Goal: Task Accomplishment & Management: Use online tool/utility

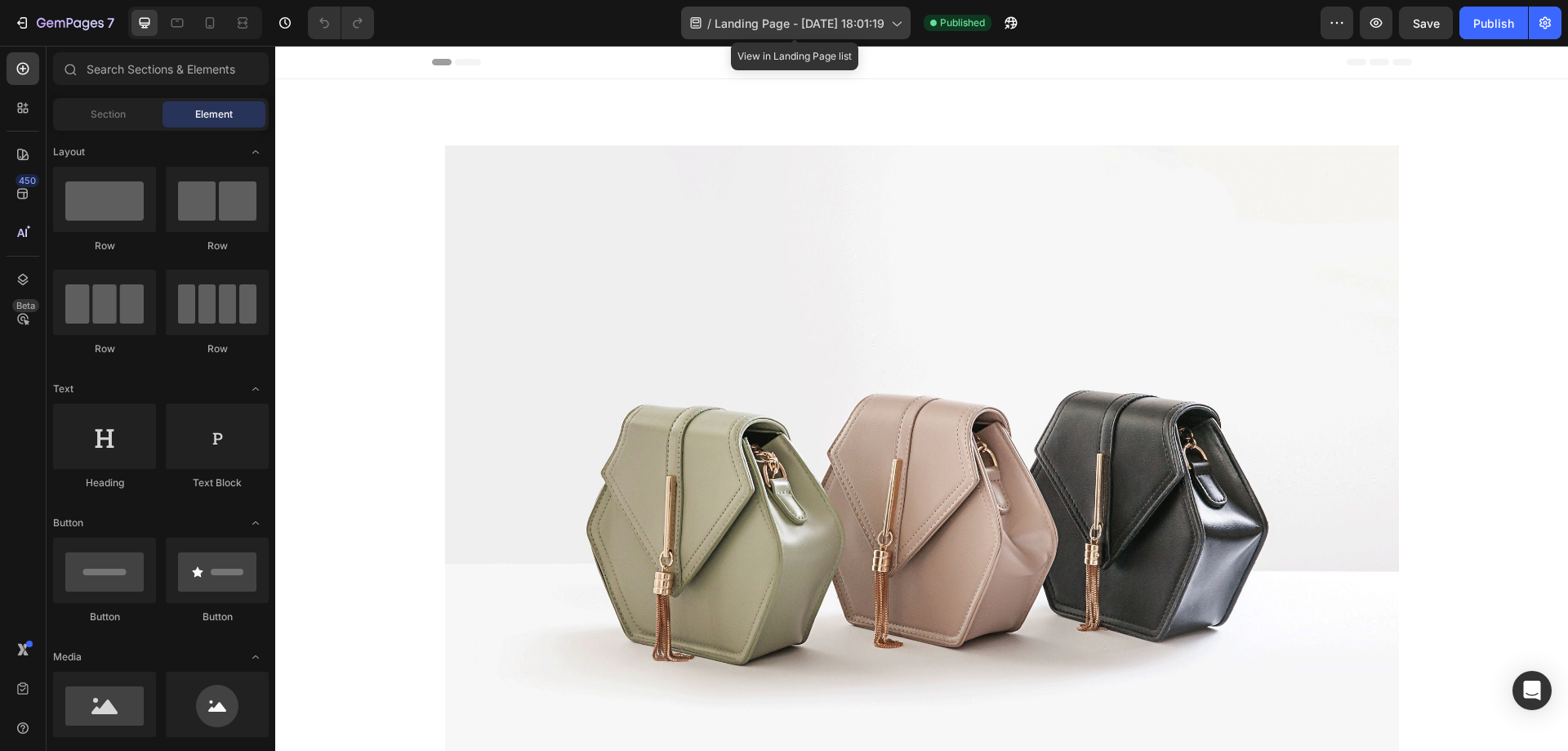
click at [850, 22] on span "Landing Page - [DATE] 18:01:19" at bounding box center [800, 23] width 170 height 17
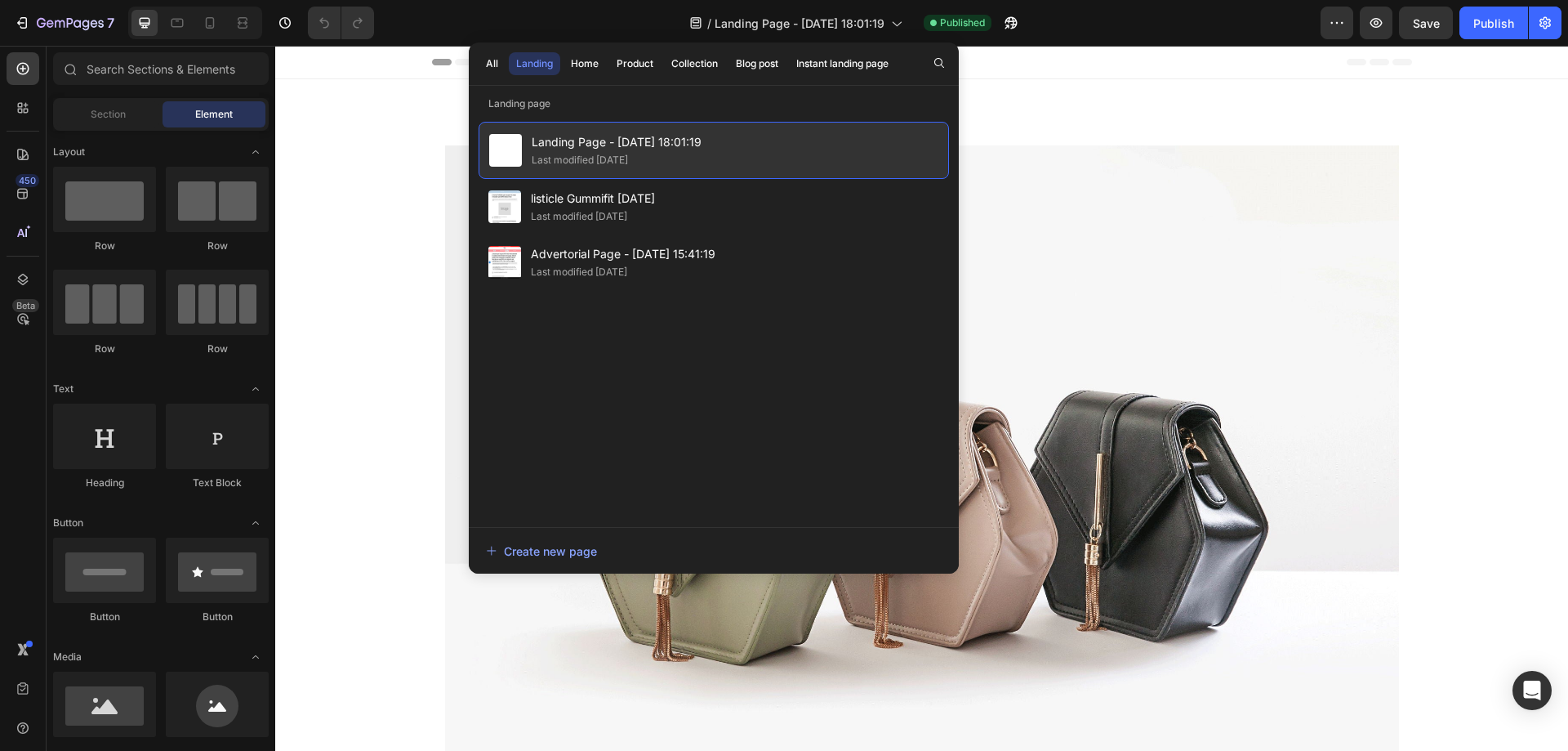
click at [621, 142] on span "Landing Page - [DATE] 18:01:19" at bounding box center [617, 141] width 170 height 20
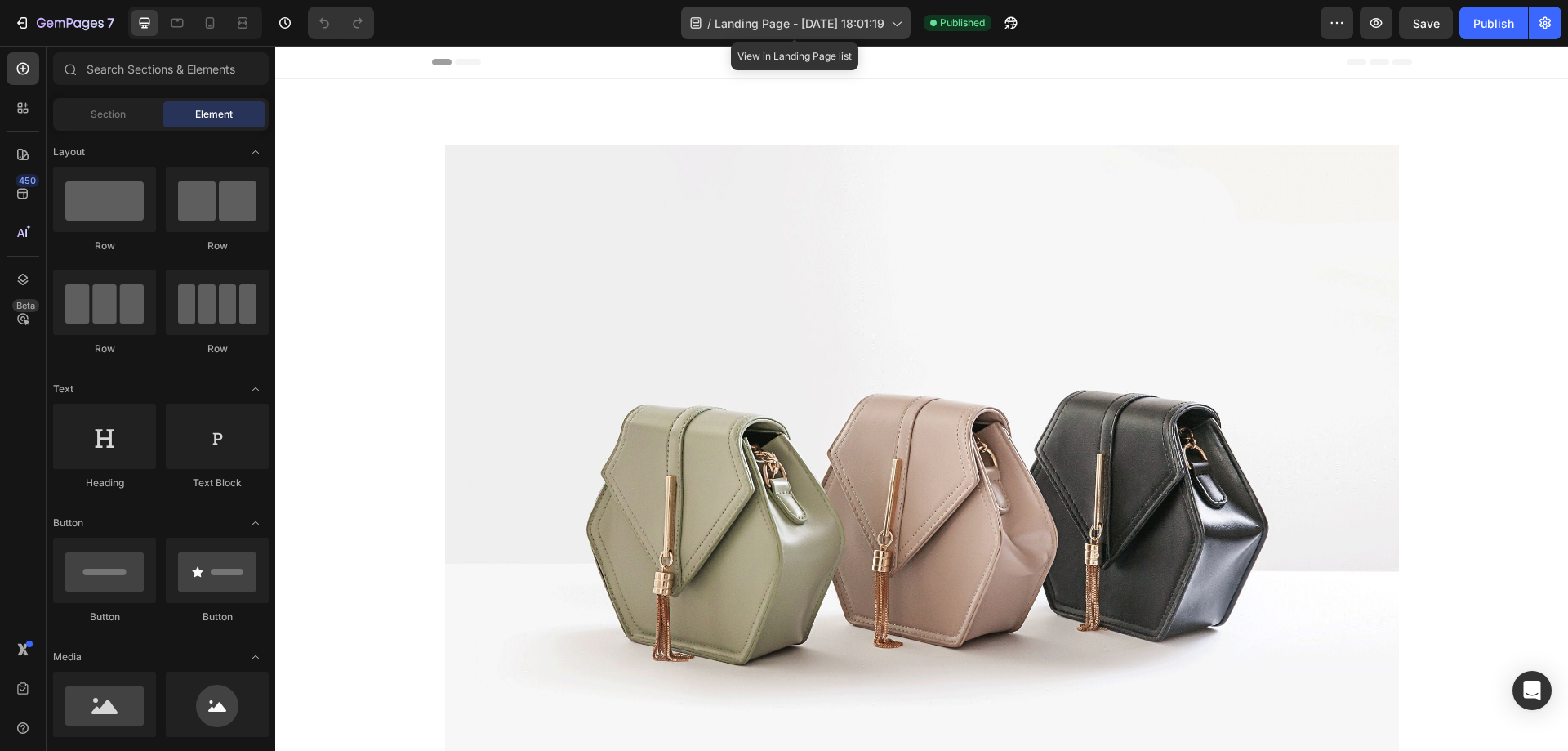
click at [903, 29] on div "/ Landing Page - [DATE] 18:01:19" at bounding box center [796, 23] width 230 height 32
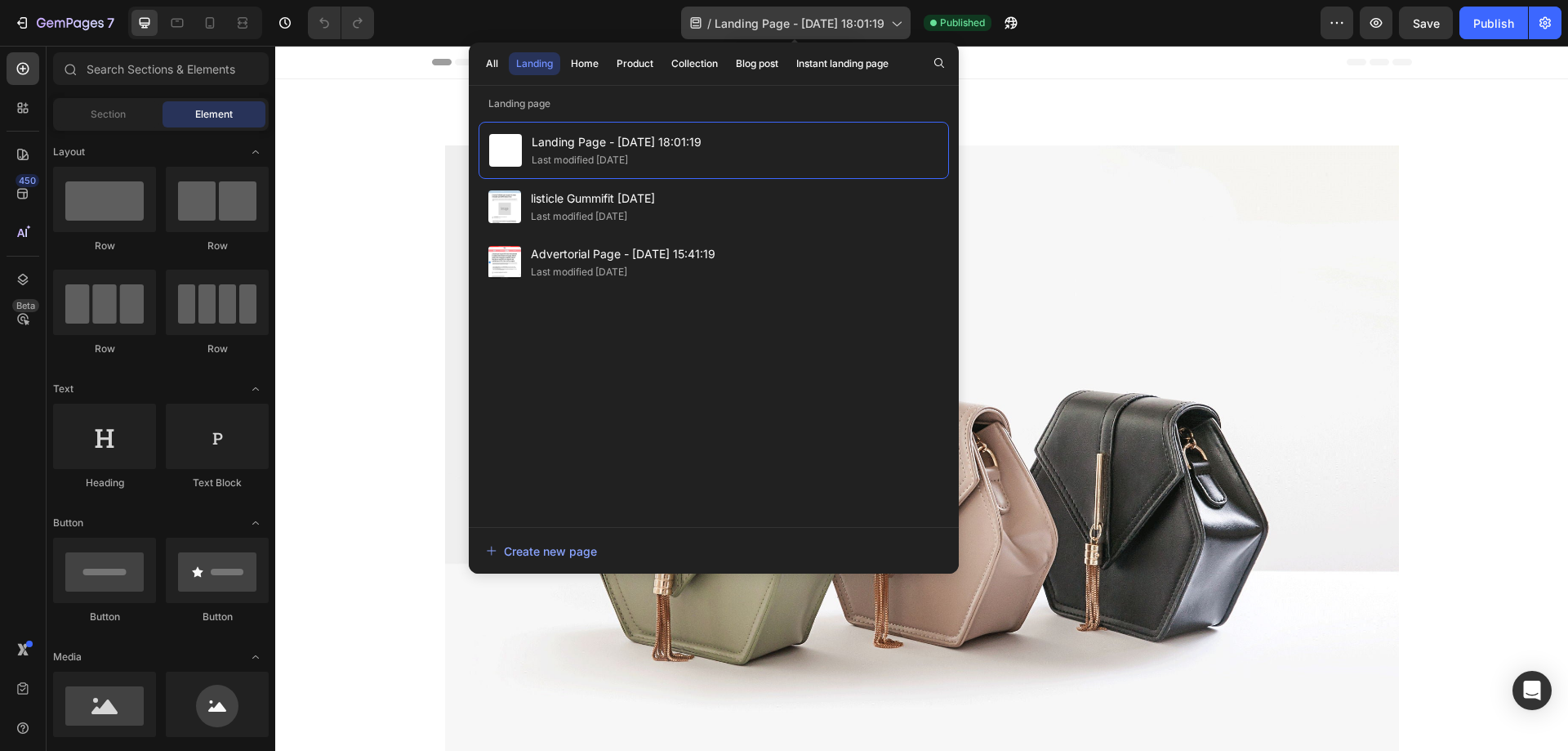
click at [903, 29] on div "/ Landing Page - [DATE] 18:01:19" at bounding box center [796, 23] width 230 height 32
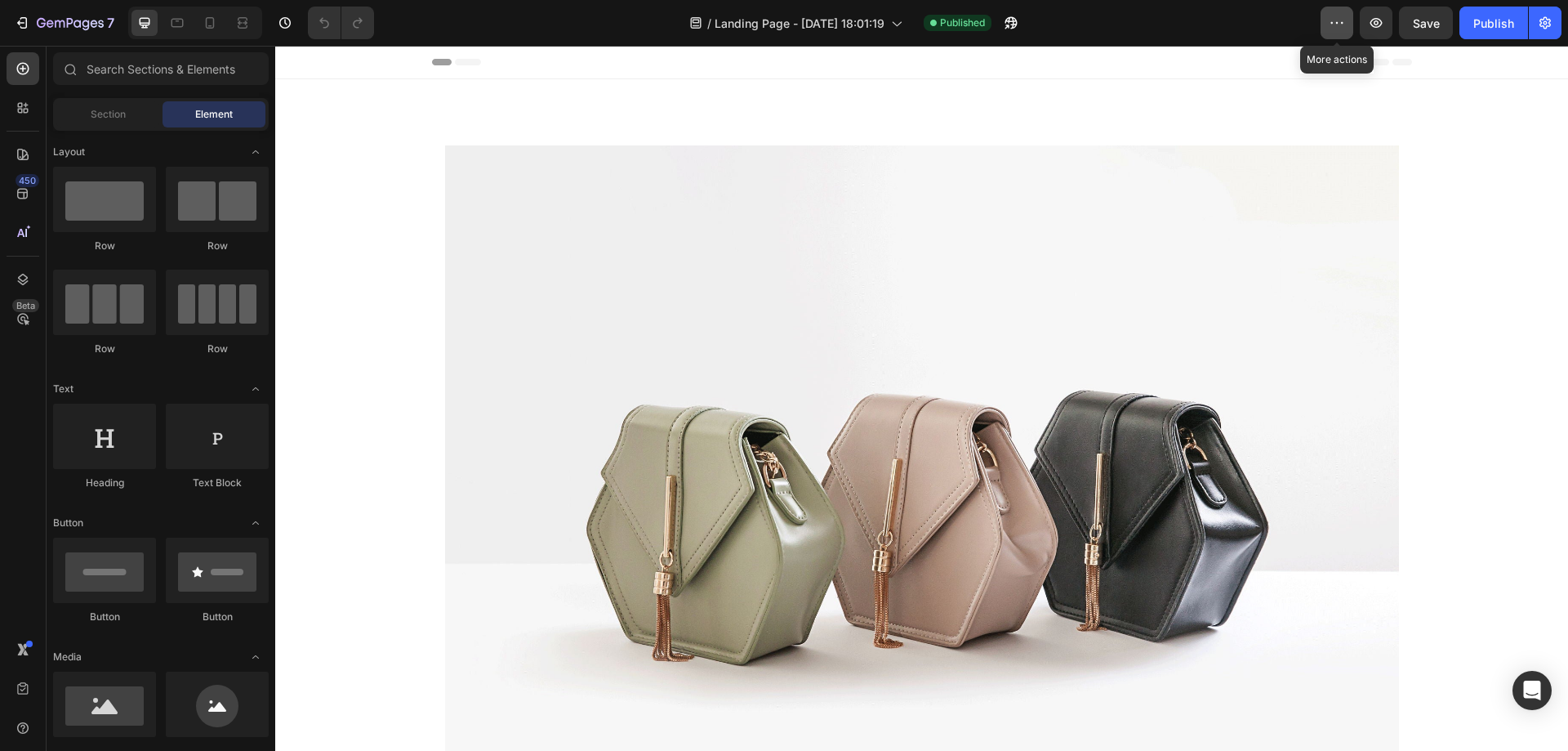
click at [1332, 26] on icon "button" at bounding box center [1336, 22] width 16 height 16
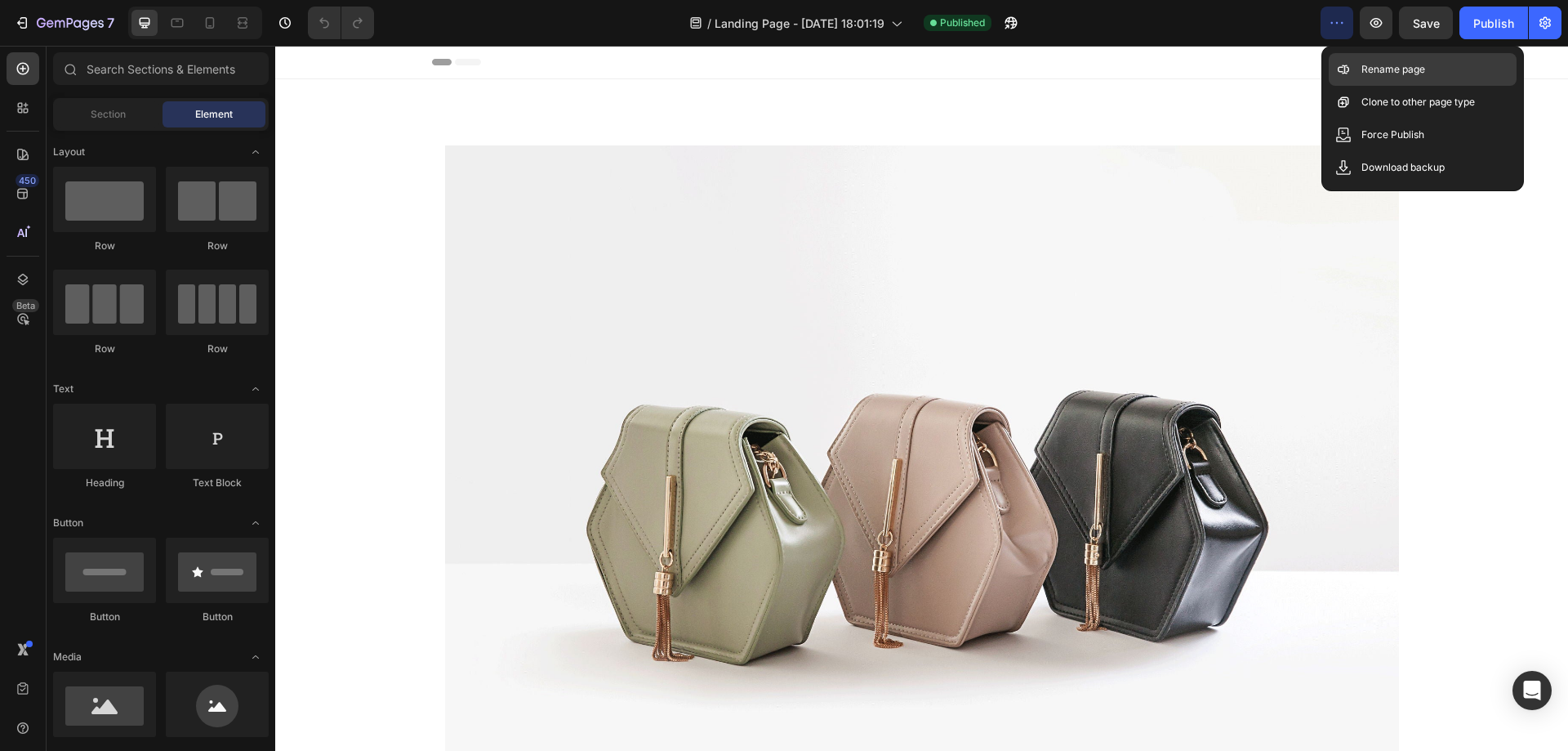
click at [1364, 65] on p "Rename page" at bounding box center [1393, 69] width 64 height 16
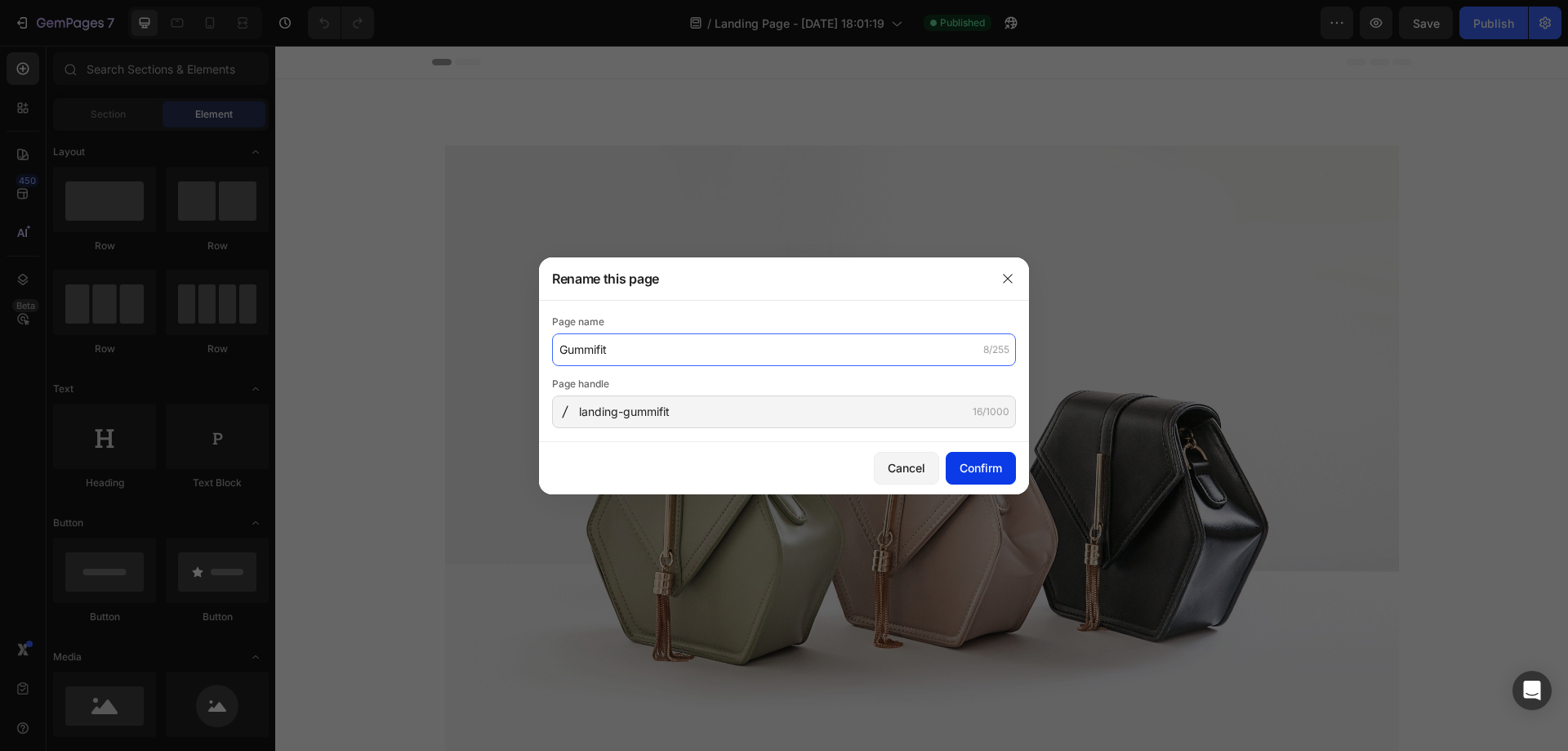
type input "Gummifit"
click at [995, 464] on div "Confirm" at bounding box center [981, 467] width 43 height 17
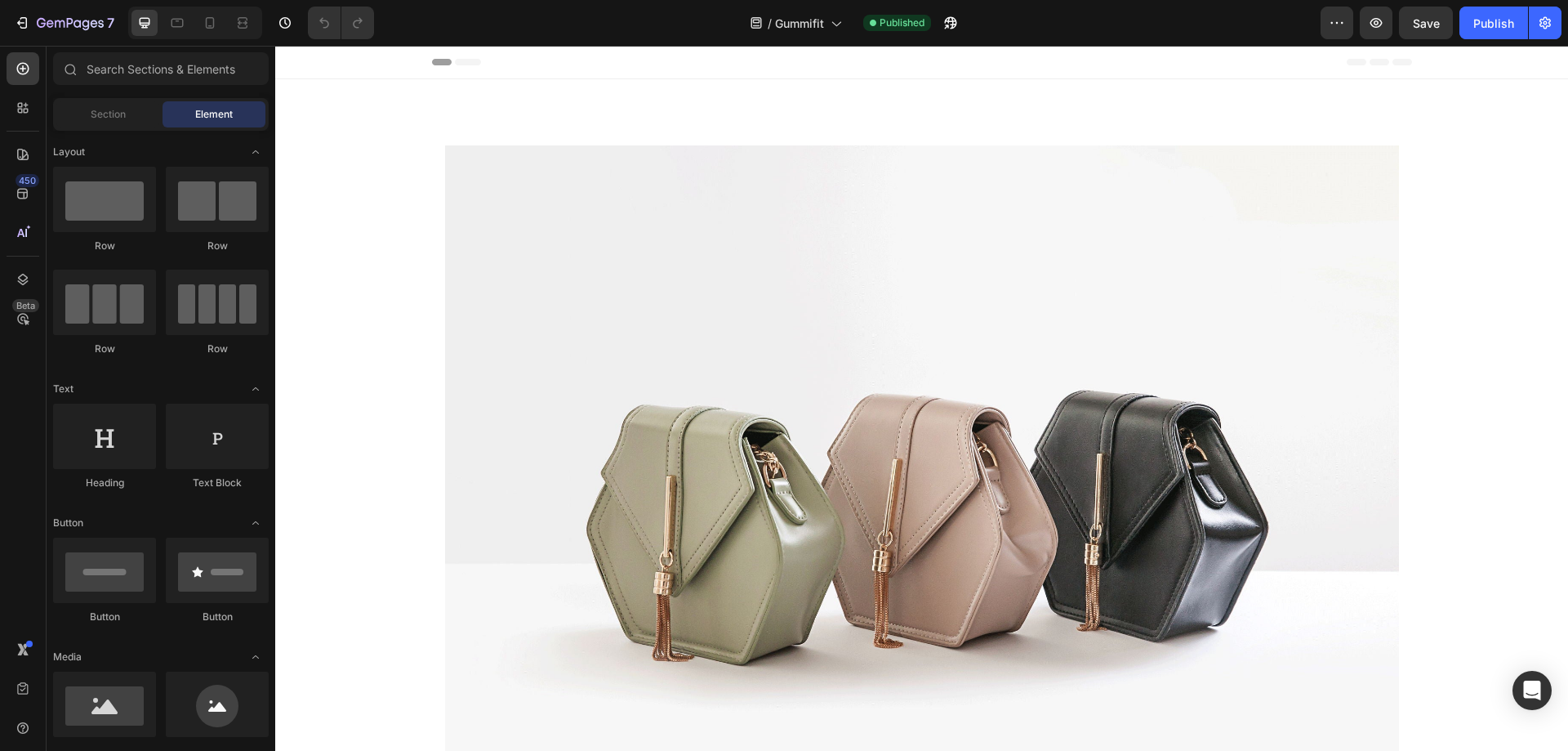
drag, startPoint x: 1225, startPoint y: 72, endPoint x: 1335, endPoint y: 73, distance: 110.0
click at [1468, 28] on button "Publish" at bounding box center [1494, 23] width 69 height 32
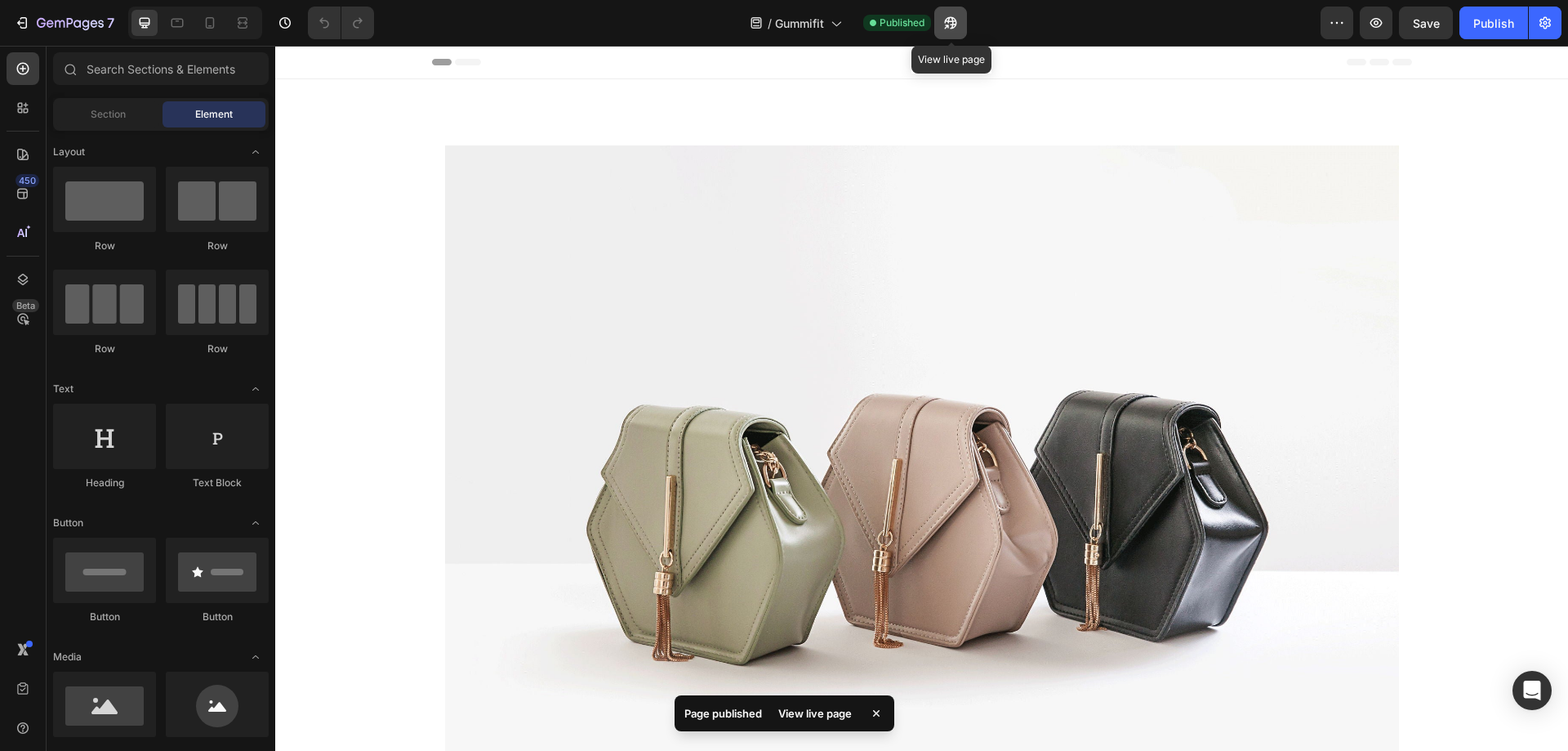
click at [958, 20] on icon "button" at bounding box center [950, 22] width 16 height 16
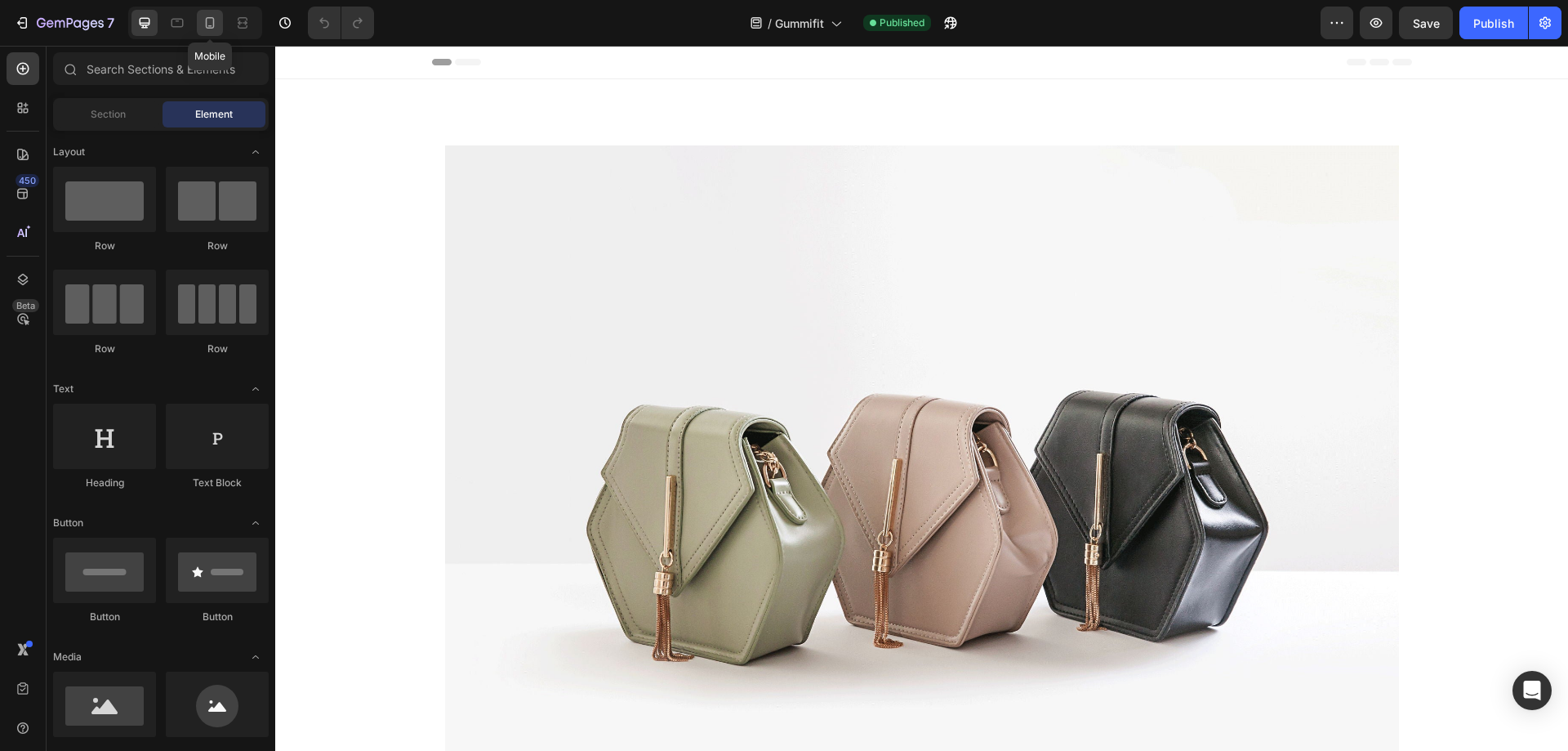
drag, startPoint x: 212, startPoint y: 27, endPoint x: 57, endPoint y: 59, distance: 158.3
click at [212, 27] on icon at bounding box center [209, 22] width 16 height 16
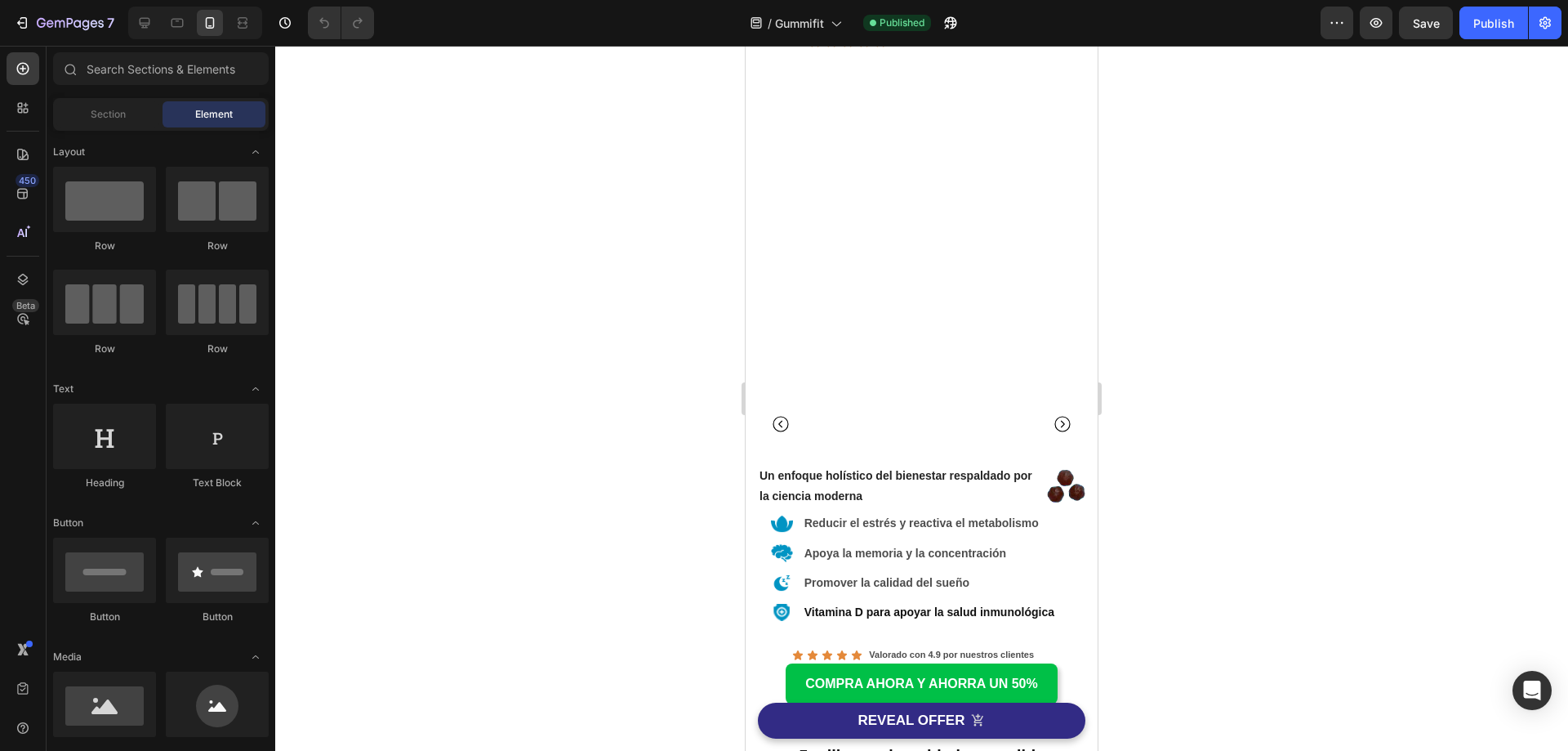
scroll to position [817, 0]
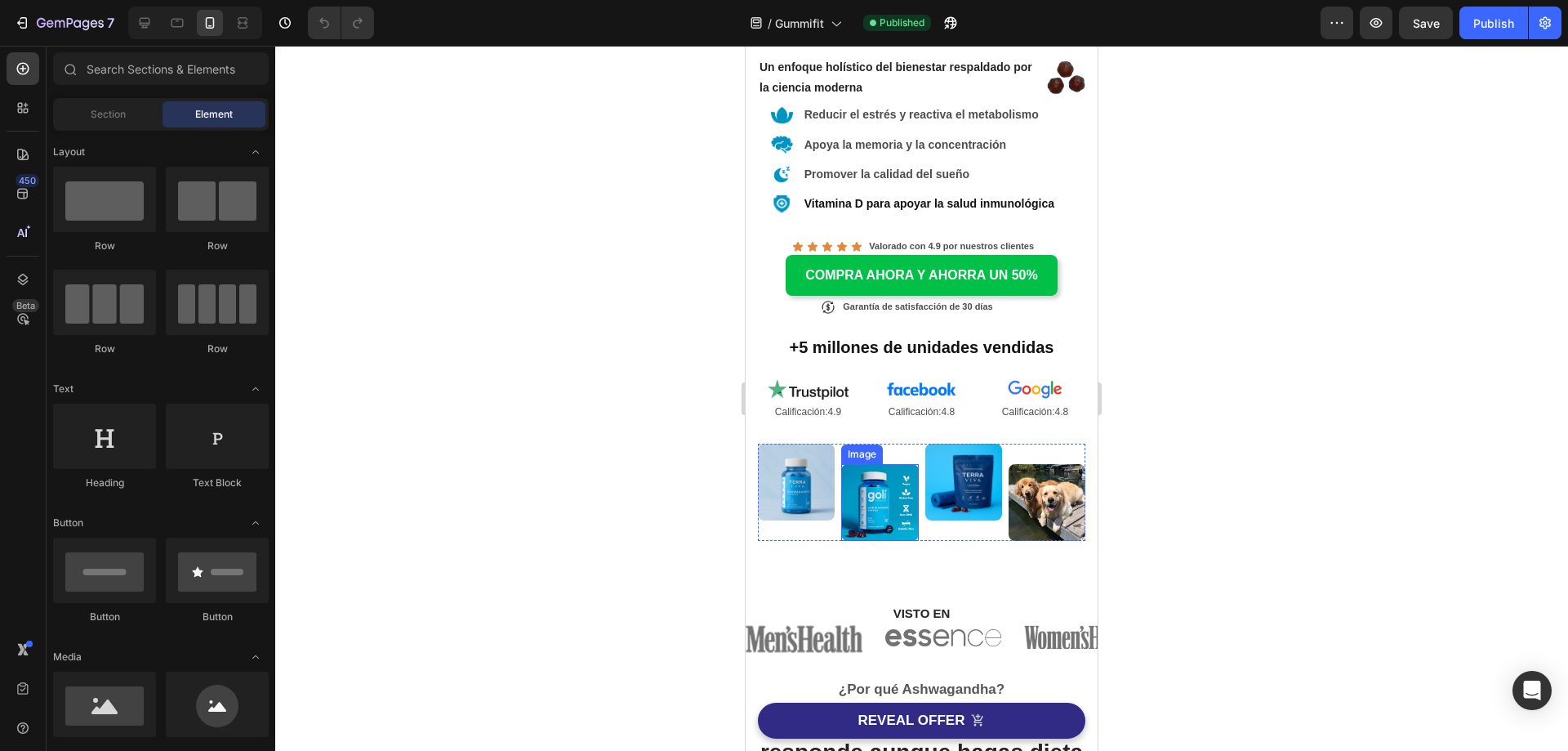
click at [884, 499] on img at bounding box center [879, 502] width 77 height 77
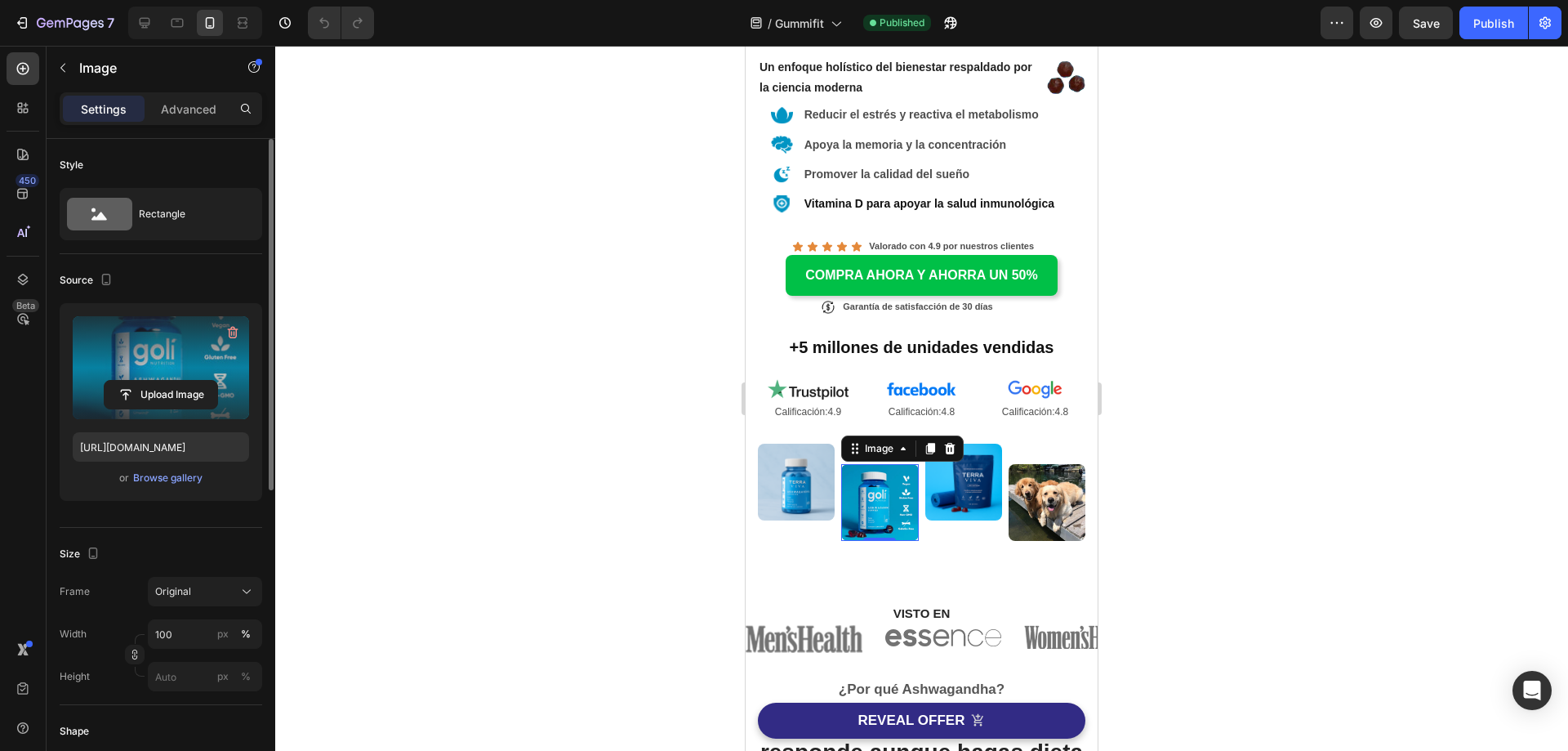
click at [157, 342] on label at bounding box center [160, 367] width 176 height 103
click at [157, 381] on input "file" at bounding box center [161, 394] width 112 height 28
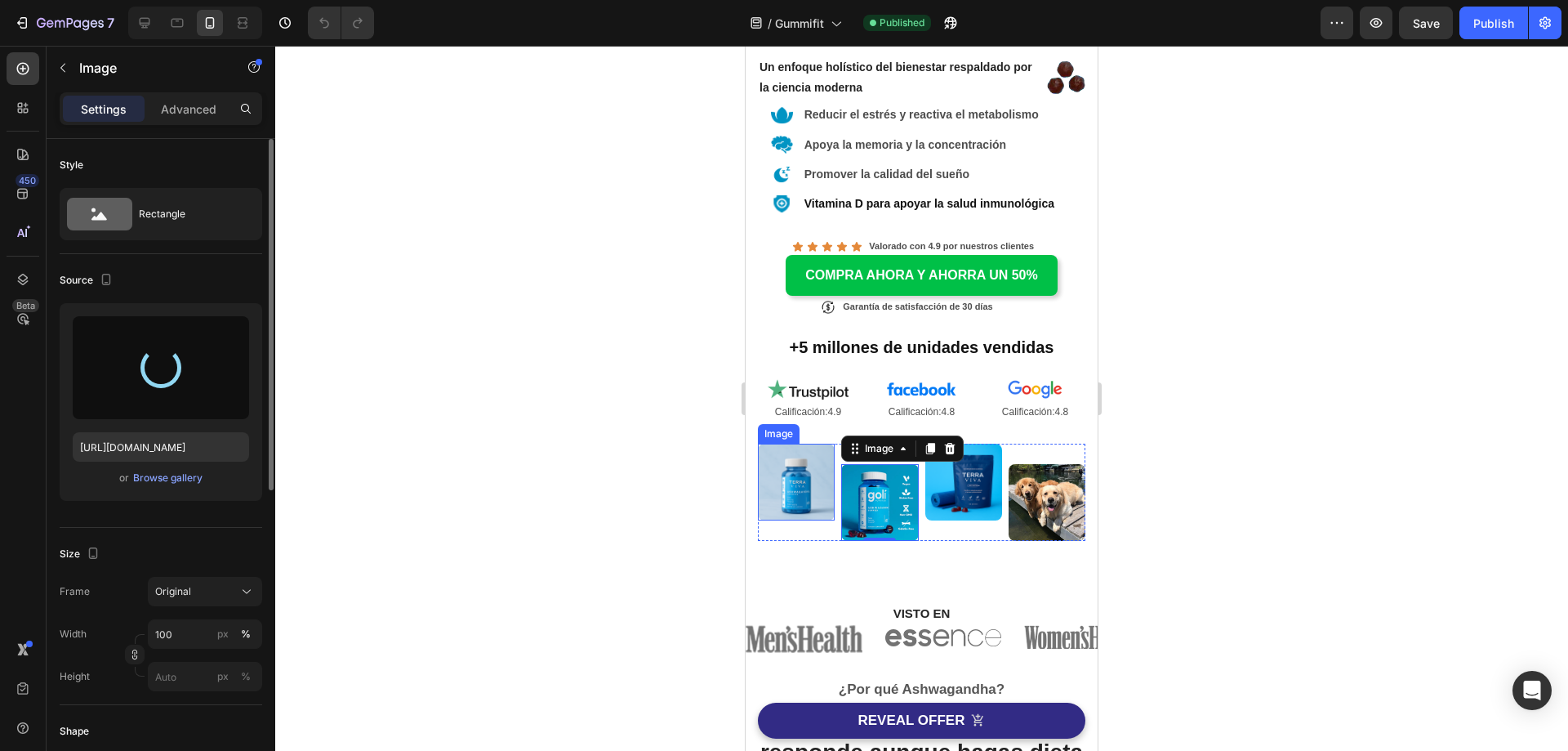
type input "[URL][DOMAIN_NAME]"
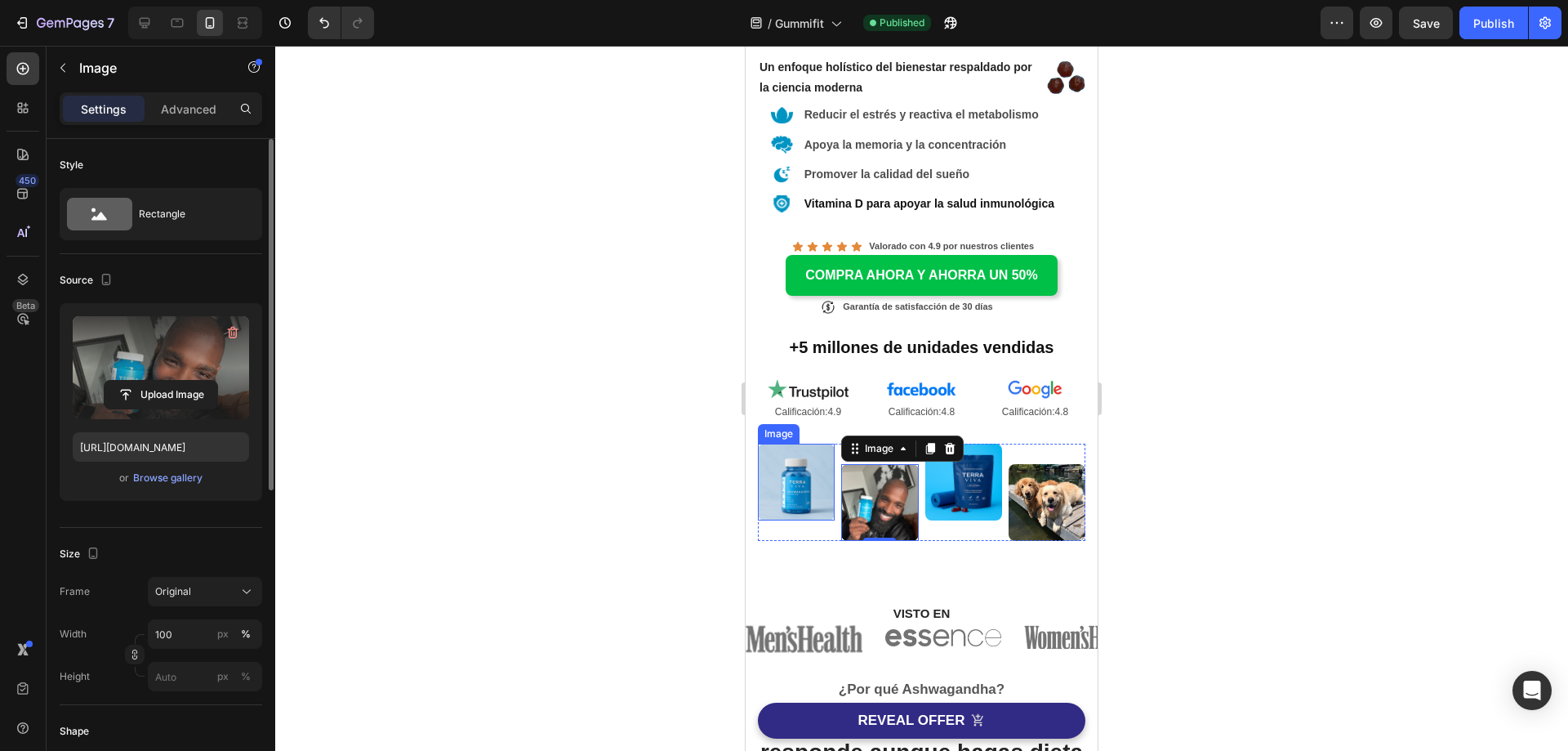
click at [798, 464] on img at bounding box center [796, 482] width 77 height 77
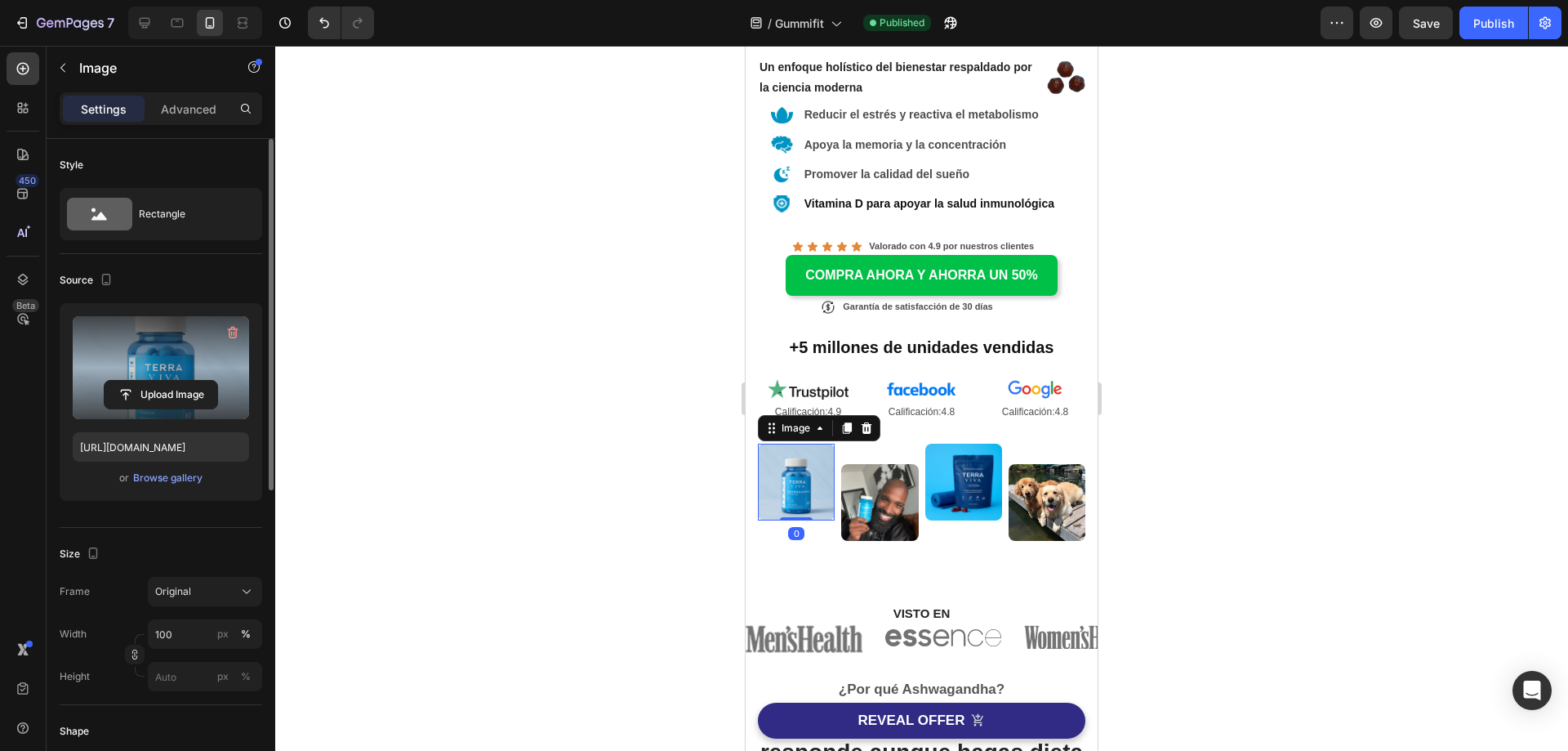
click at [177, 349] on label at bounding box center [160, 367] width 176 height 103
click at [177, 381] on input "file" at bounding box center [161, 394] width 112 height 28
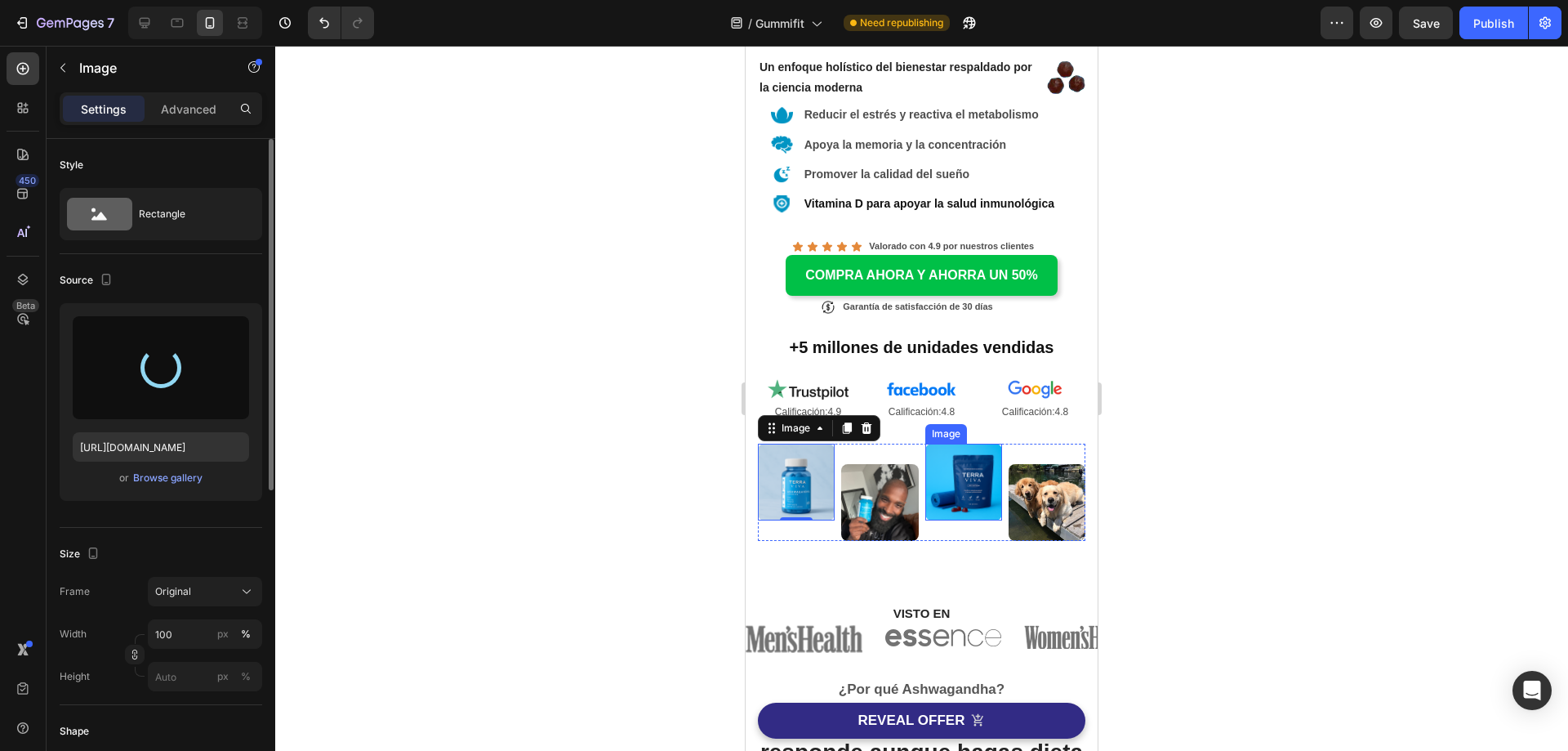
type input "[URL][DOMAIN_NAME]"
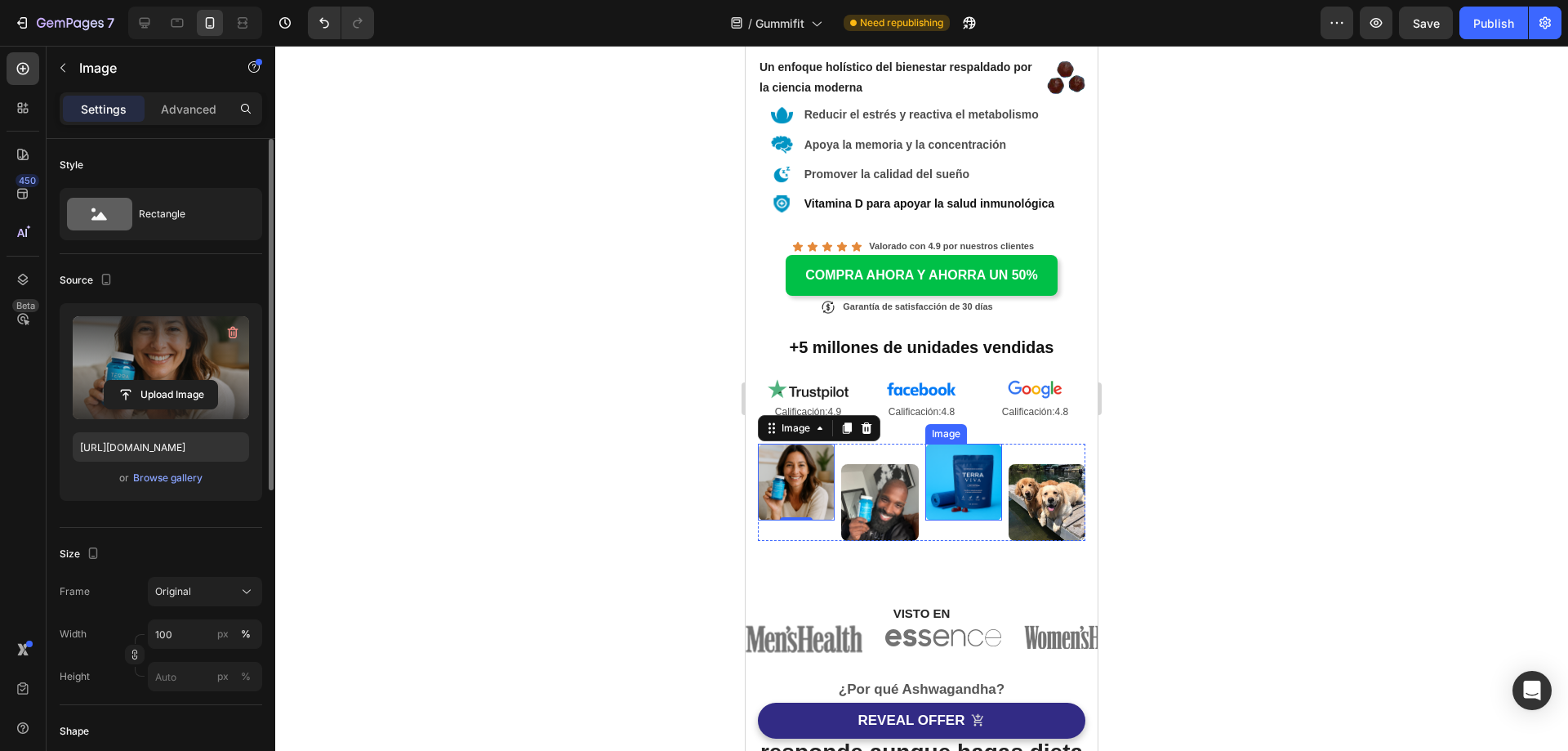
click at [958, 473] on img at bounding box center [964, 482] width 77 height 77
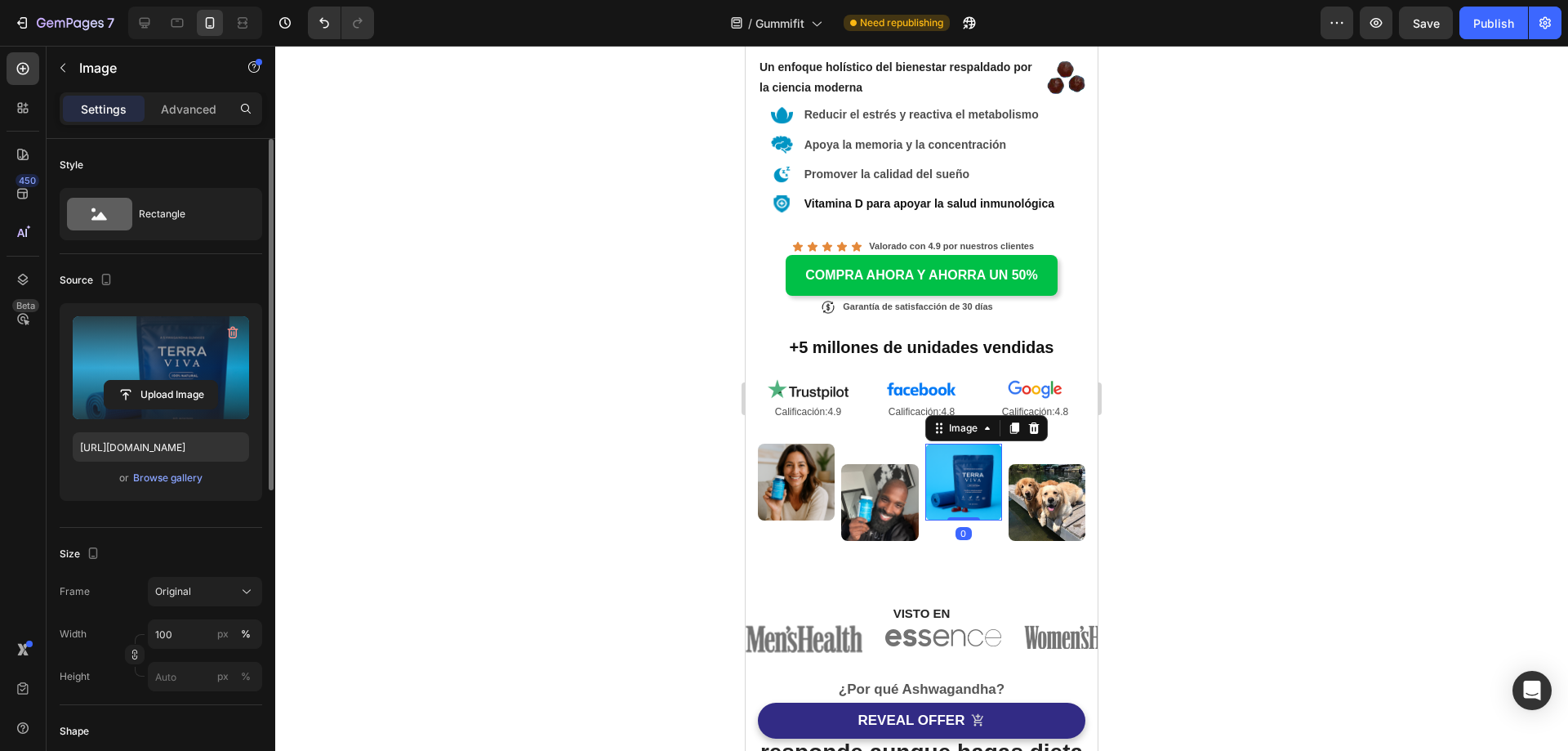
click at [122, 356] on label at bounding box center [160, 367] width 176 height 103
click at [122, 381] on input "file" at bounding box center [161, 394] width 112 height 28
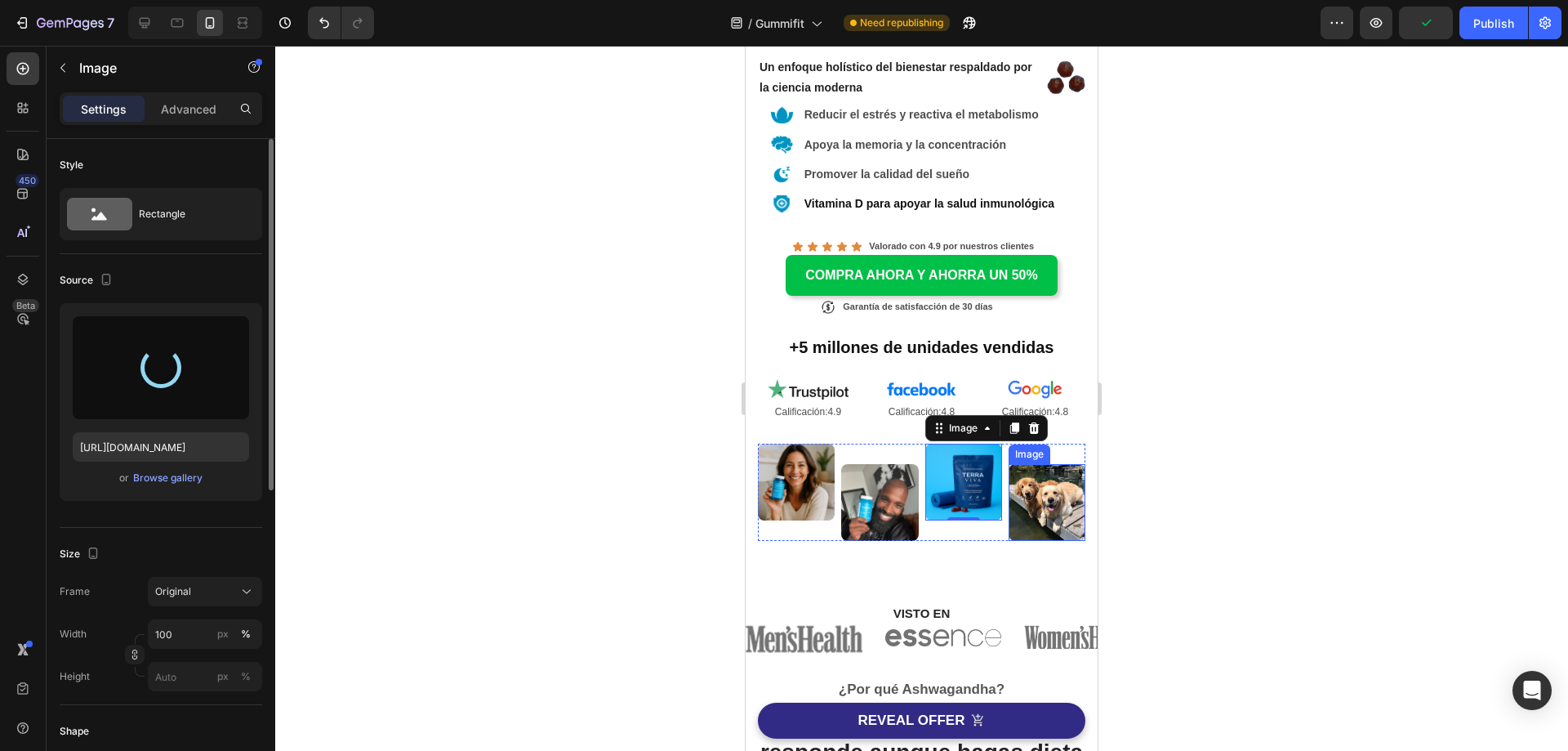
click at [1041, 492] on img at bounding box center [1047, 502] width 77 height 77
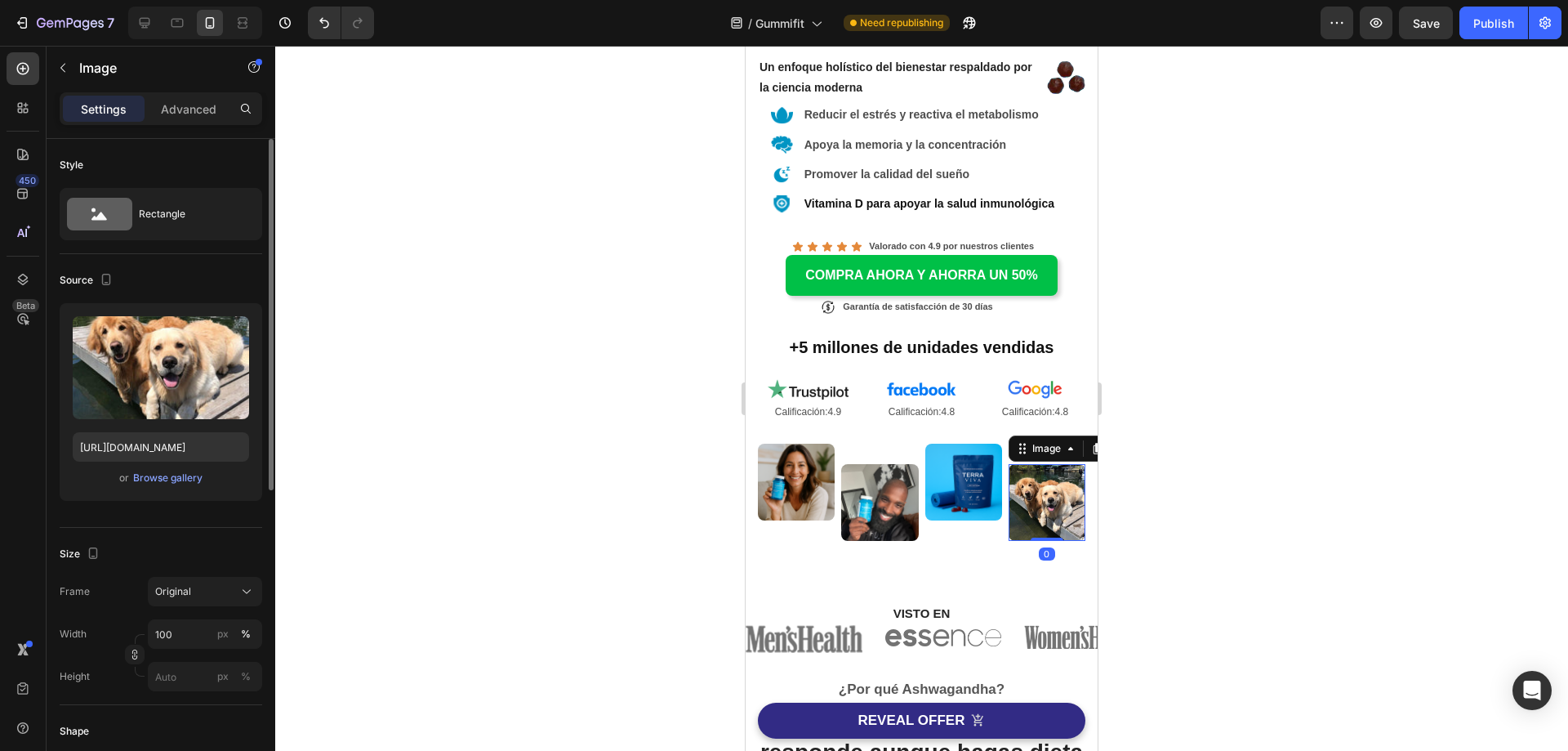
click at [973, 470] on img at bounding box center [964, 482] width 77 height 77
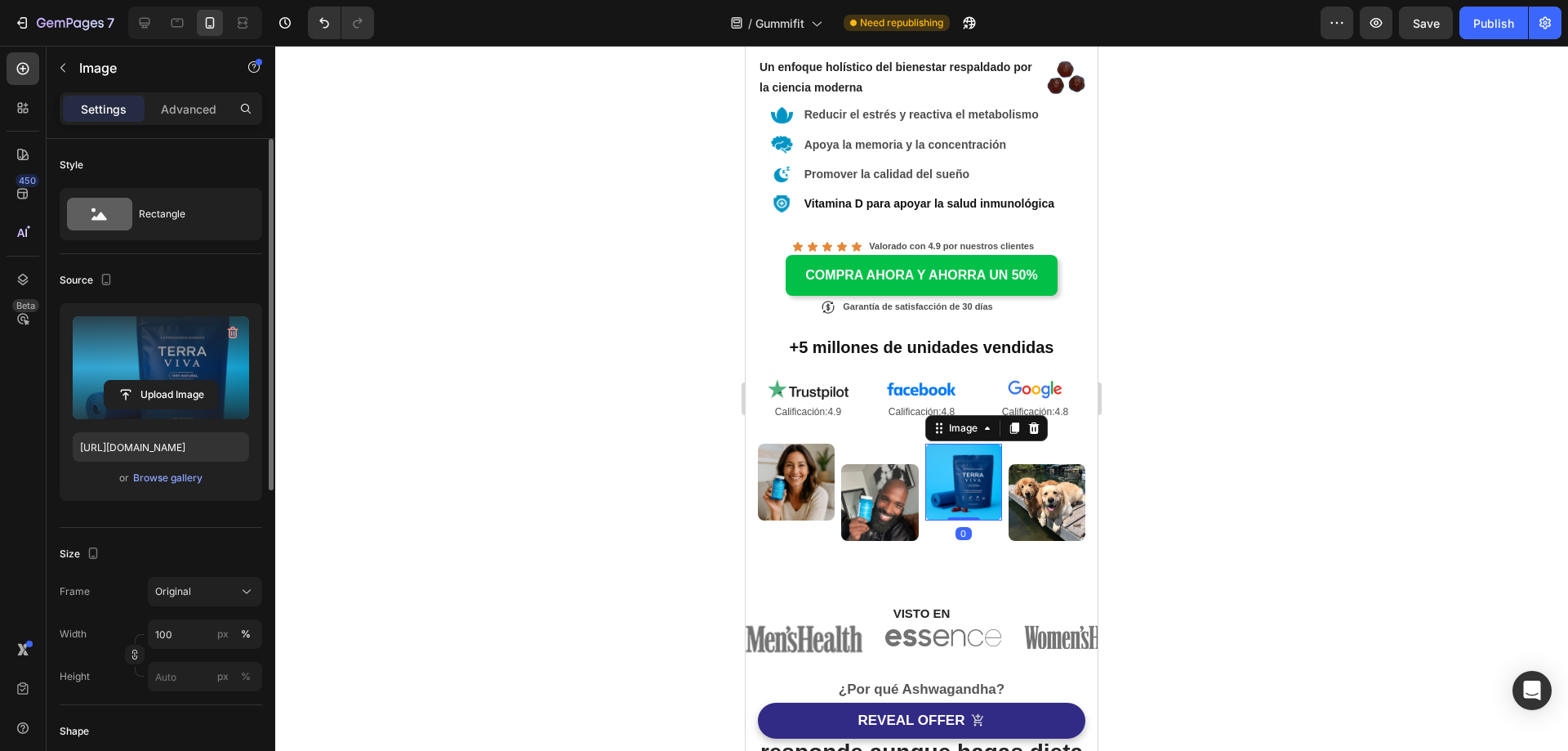
click at [192, 353] on label at bounding box center [160, 367] width 176 height 103
click at [192, 381] on input "file" at bounding box center [161, 394] width 112 height 28
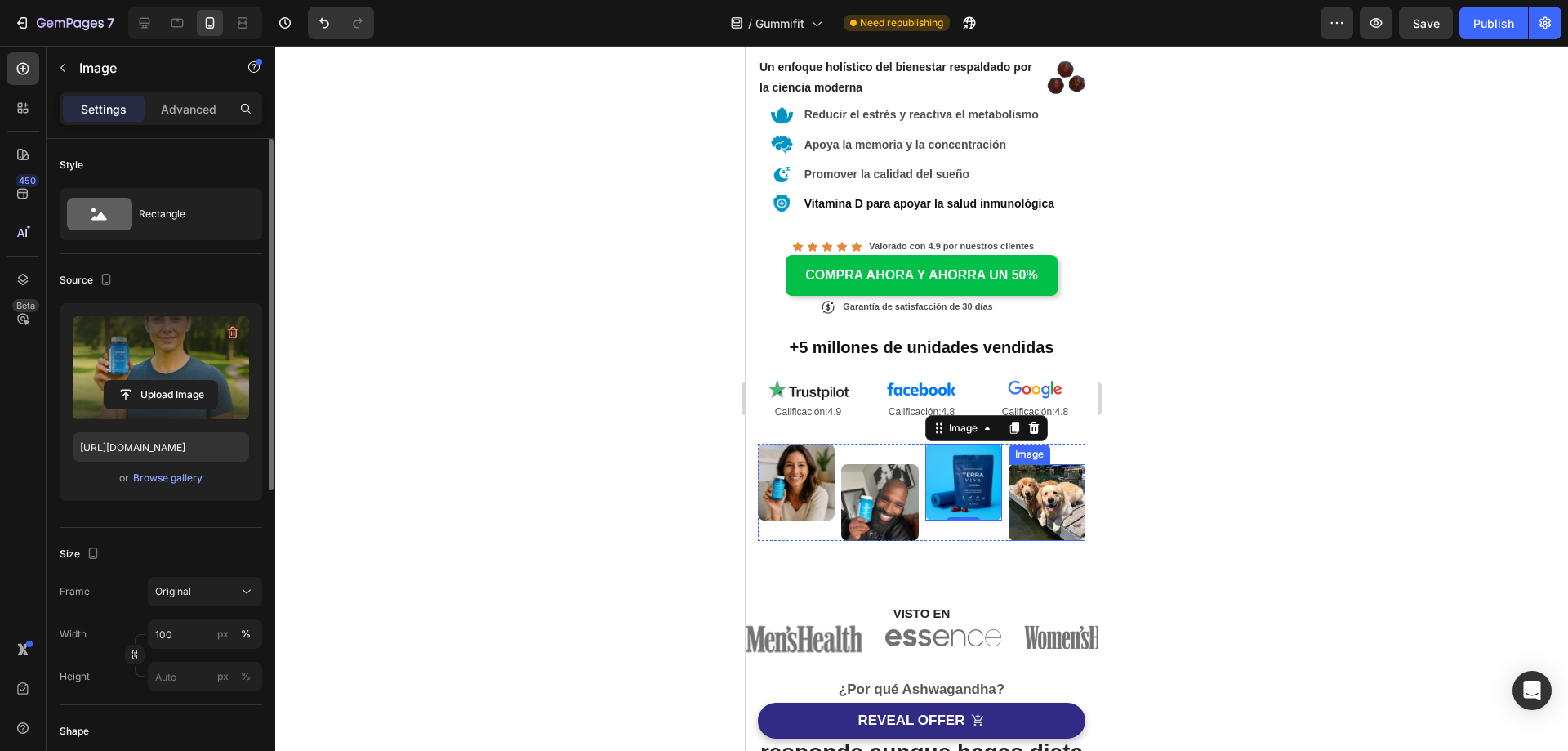
type input "[URL][DOMAIN_NAME]"
click at [1042, 496] on img at bounding box center [1047, 502] width 77 height 77
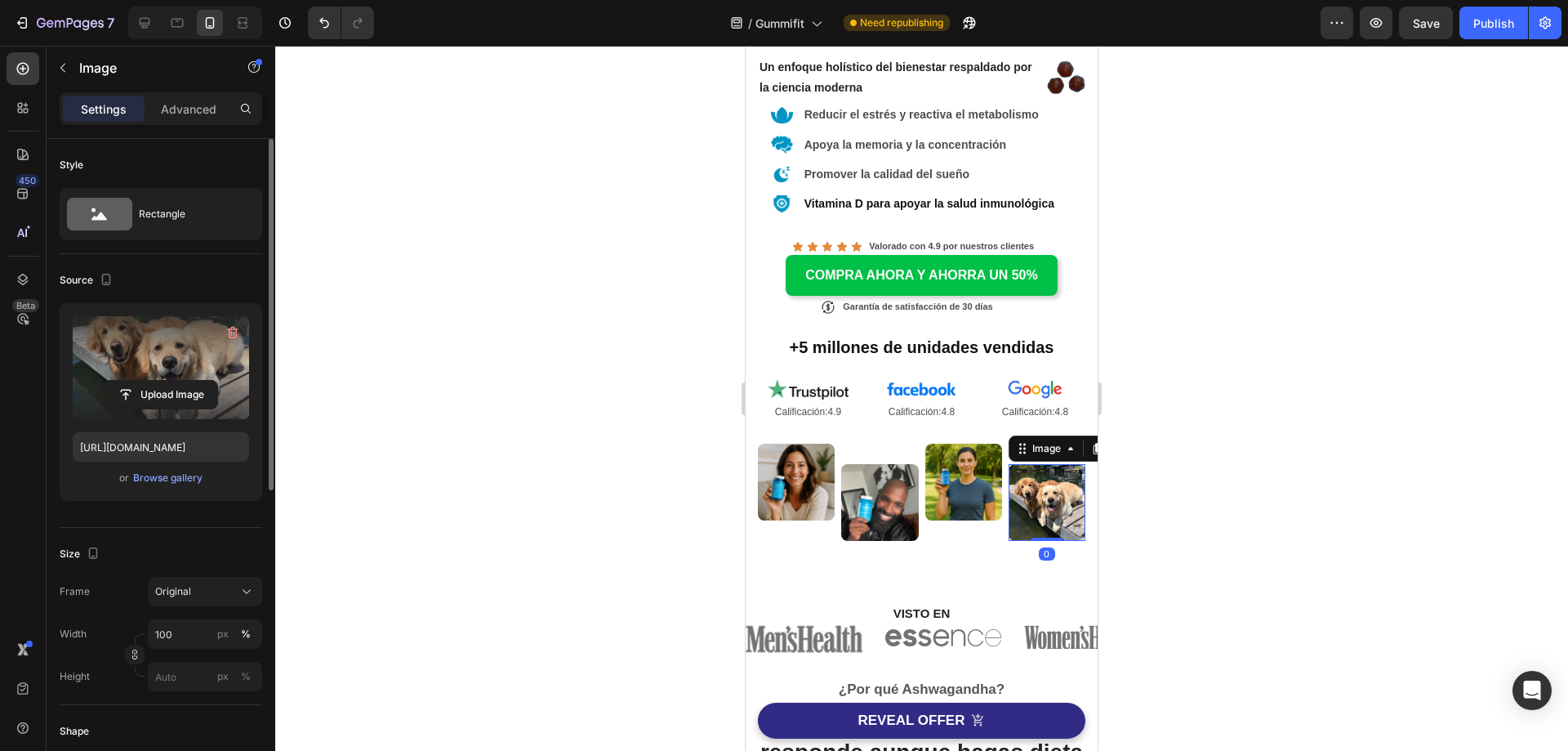
click at [146, 363] on label at bounding box center [160, 367] width 176 height 103
click at [146, 381] on input "file" at bounding box center [161, 394] width 112 height 28
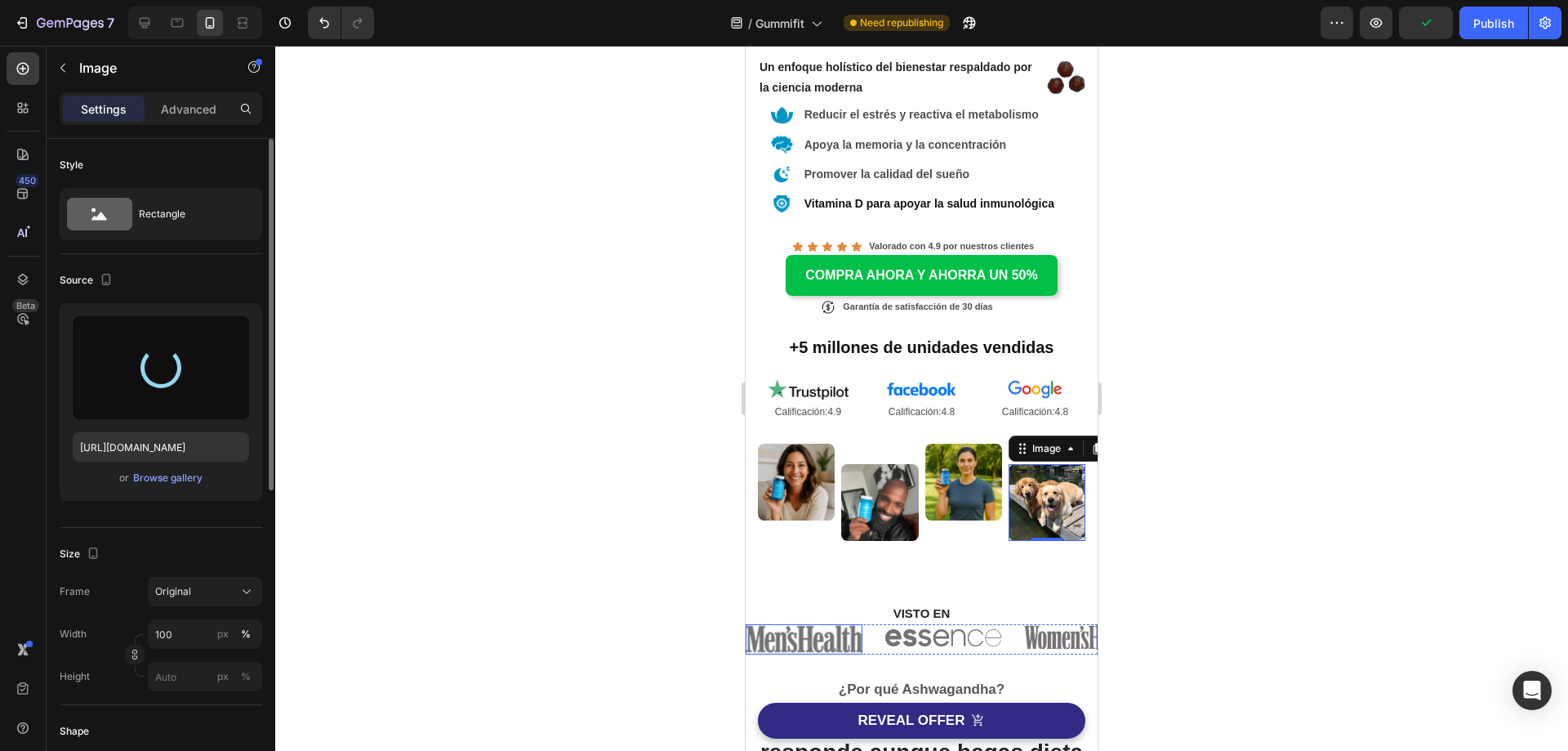
click at [804, 624] on img at bounding box center [804, 639] width 117 height 31
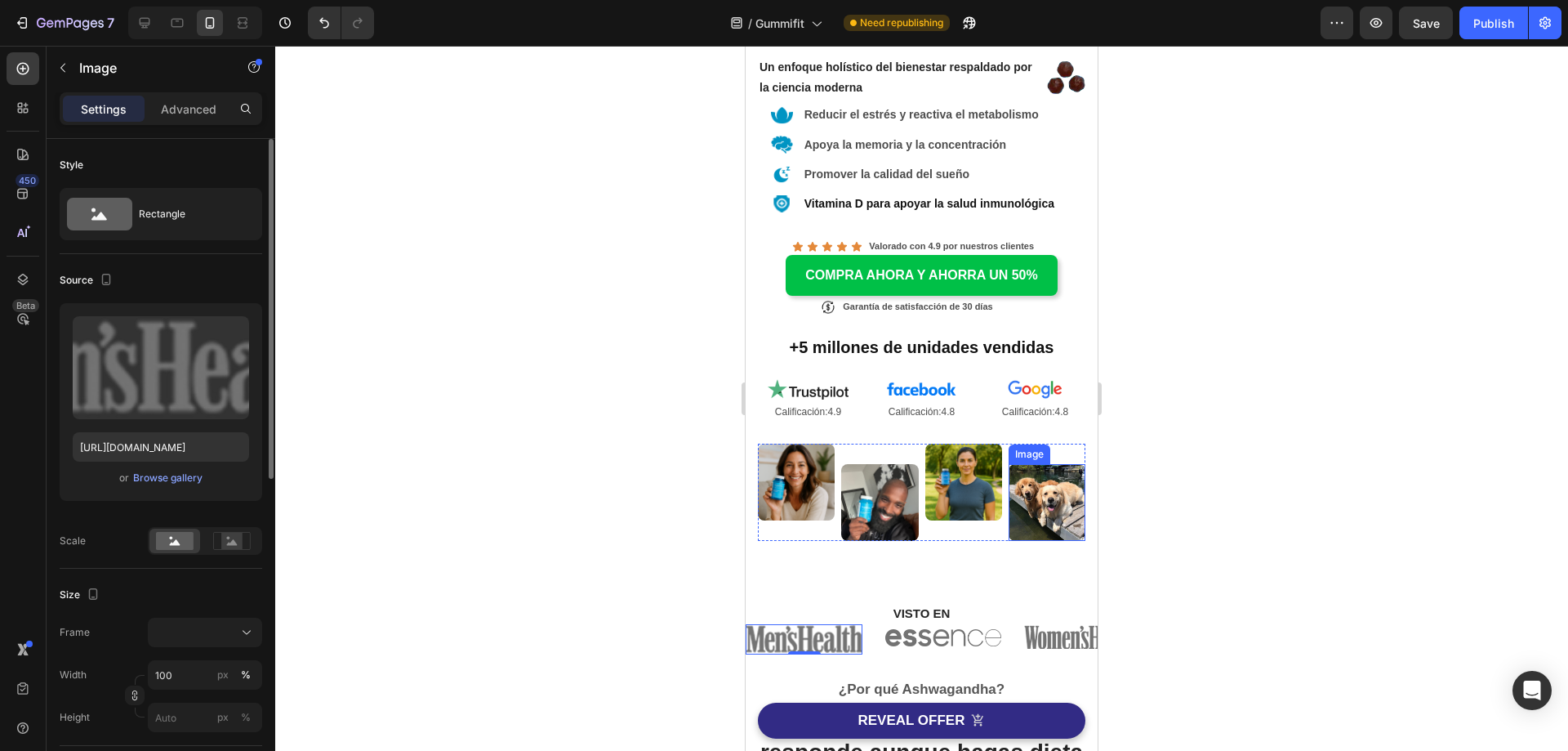
click at [1018, 512] on img at bounding box center [1047, 502] width 77 height 77
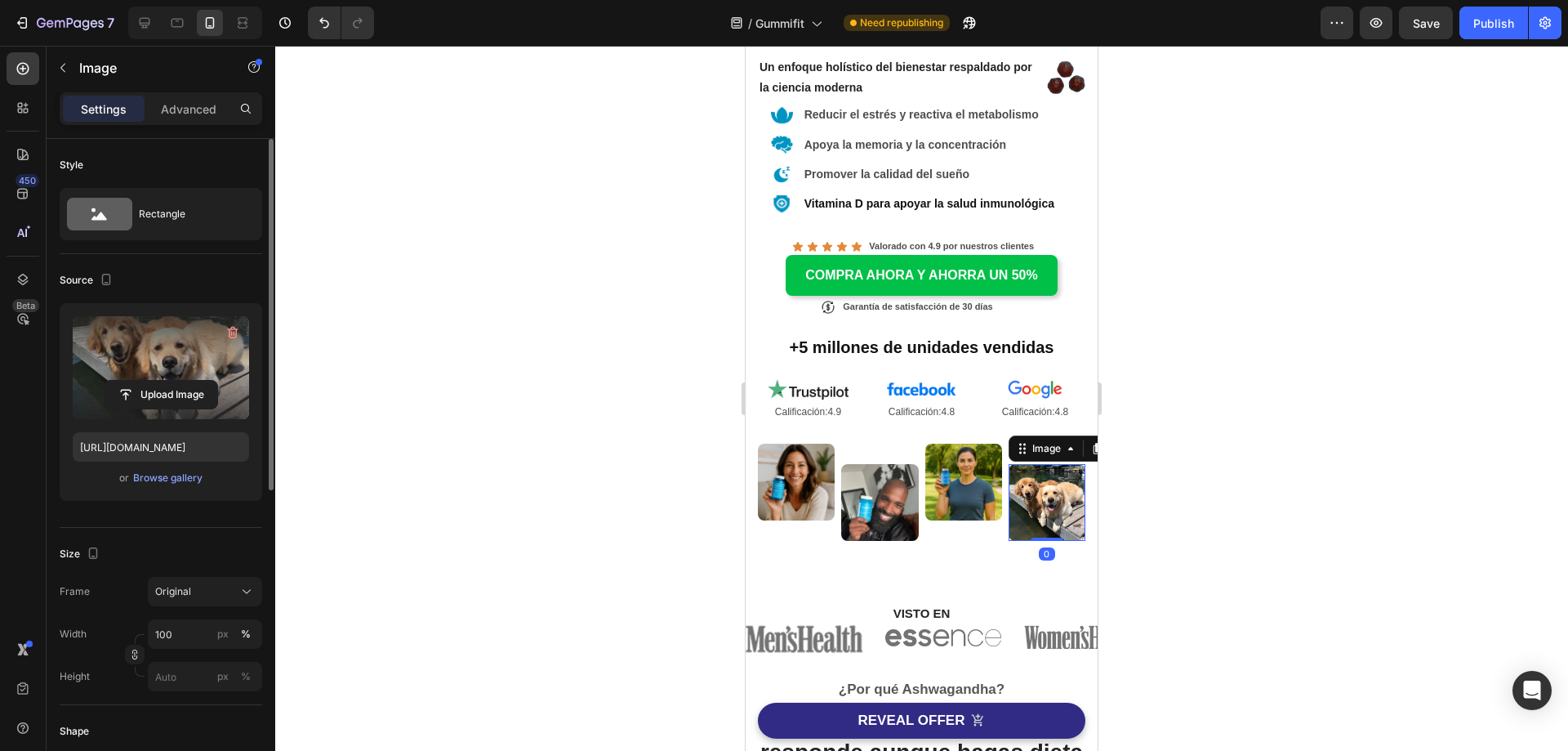
click at [152, 349] on label at bounding box center [160, 367] width 176 height 103
click at [152, 381] on input "file" at bounding box center [161, 394] width 112 height 28
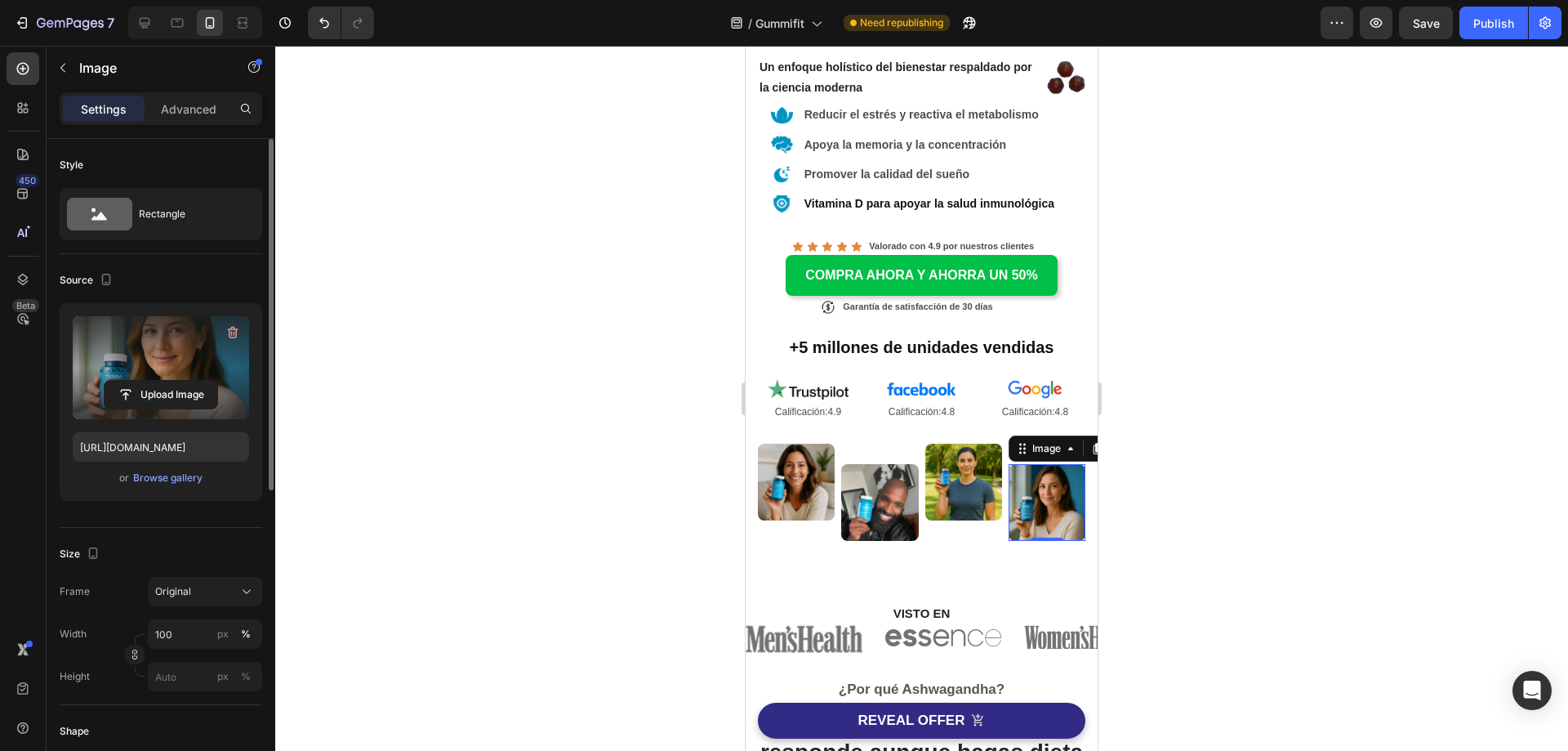
type input "[URL][DOMAIN_NAME]"
click at [944, 624] on img at bounding box center [942, 638] width 117 height 27
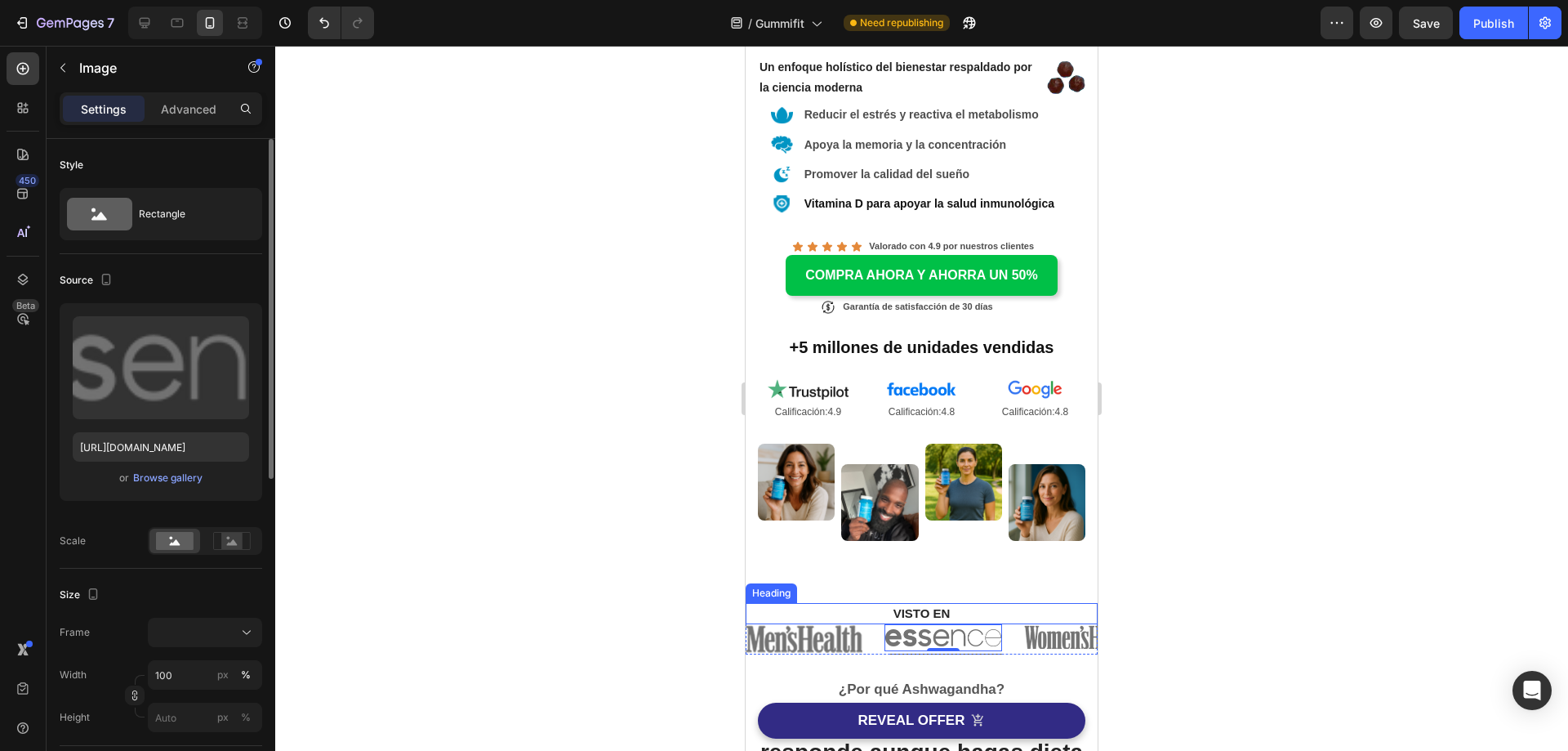
click at [831, 605] on h2 "VISTO EN" at bounding box center [922, 613] width 352 height 21
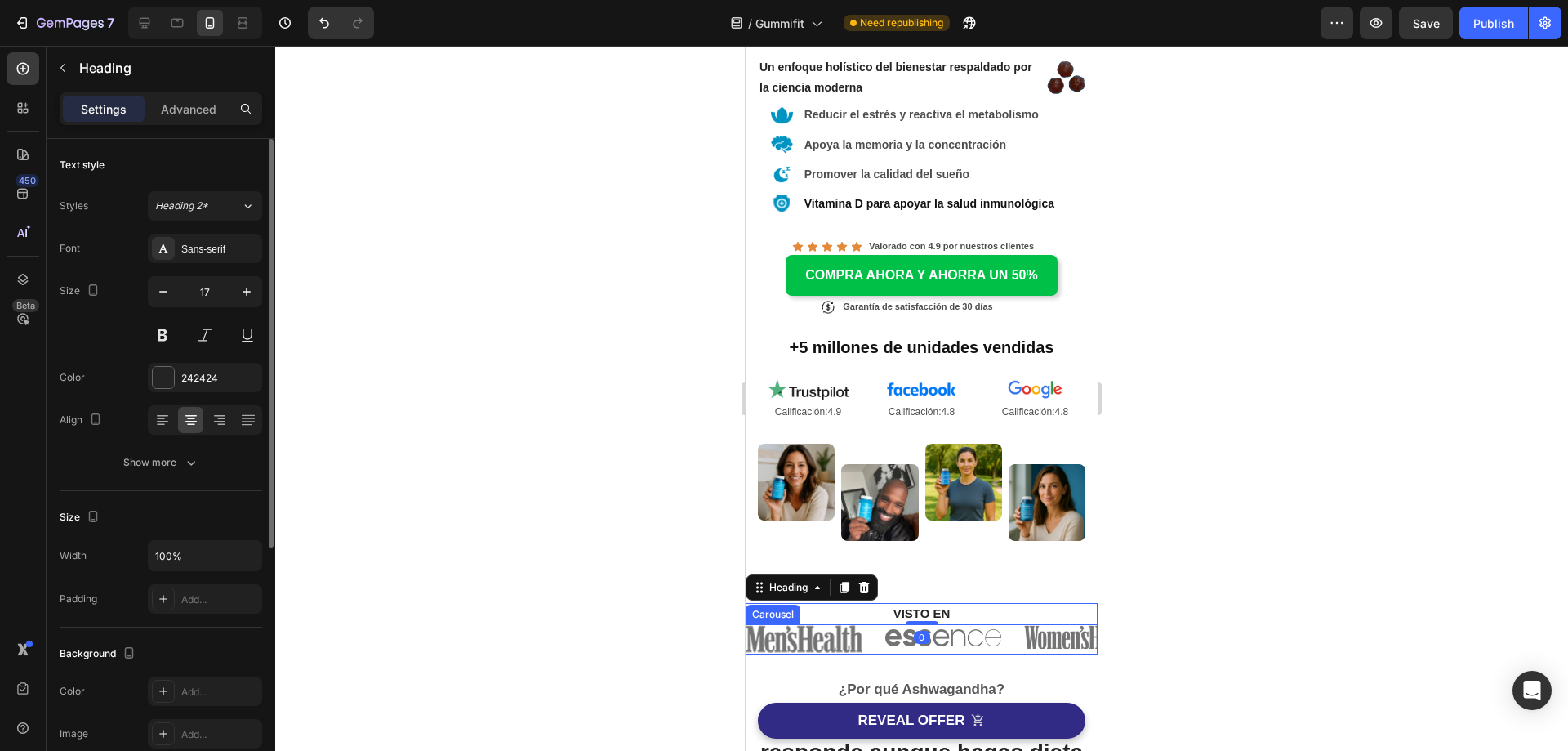
click at [873, 624] on div "Image Image Image" at bounding box center [922, 639] width 352 height 31
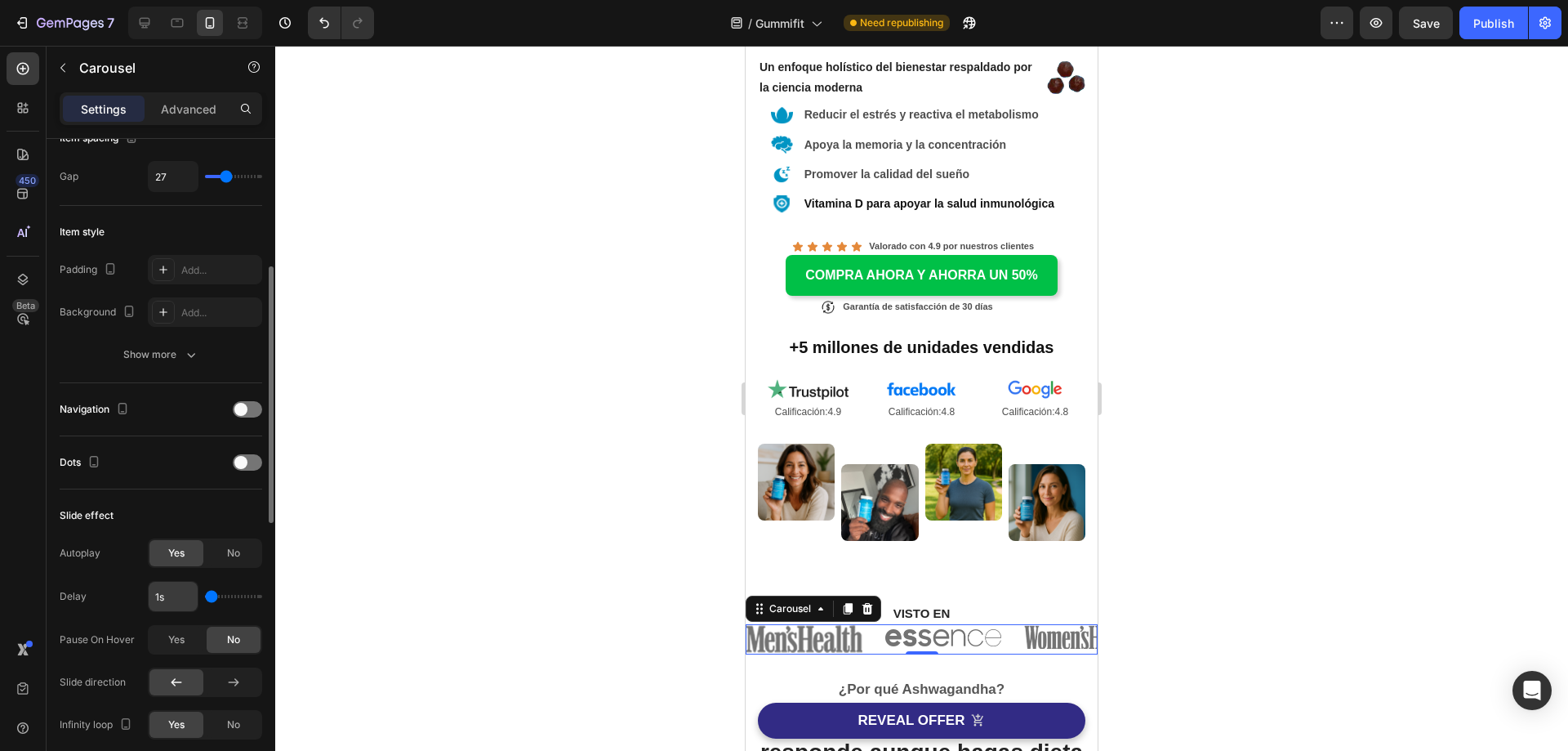
scroll to position [409, 0]
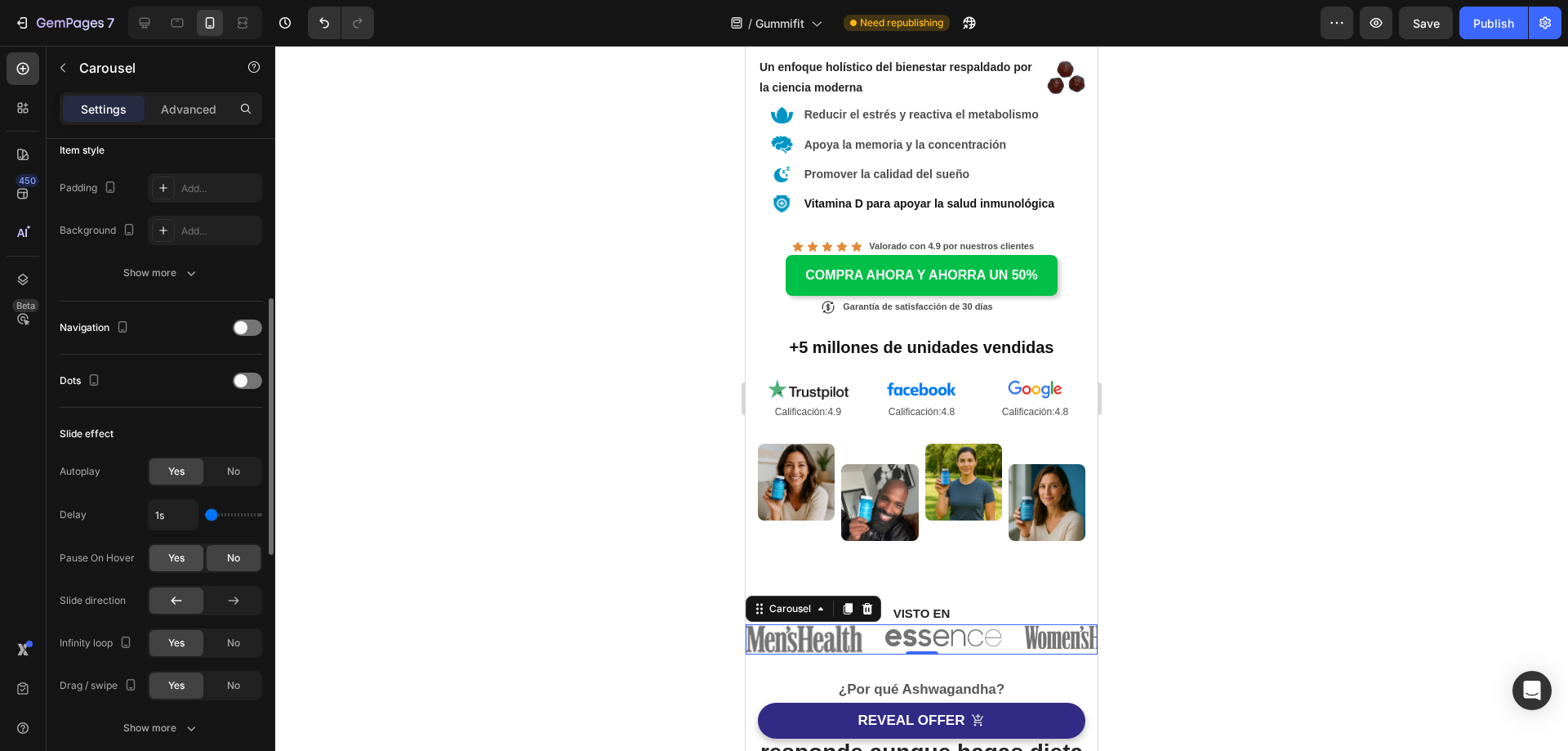
click at [171, 558] on span "Yes" at bounding box center [176, 558] width 16 height 14
type input "1.2s"
type input "1.2"
type input "1.4s"
type input "1.4"
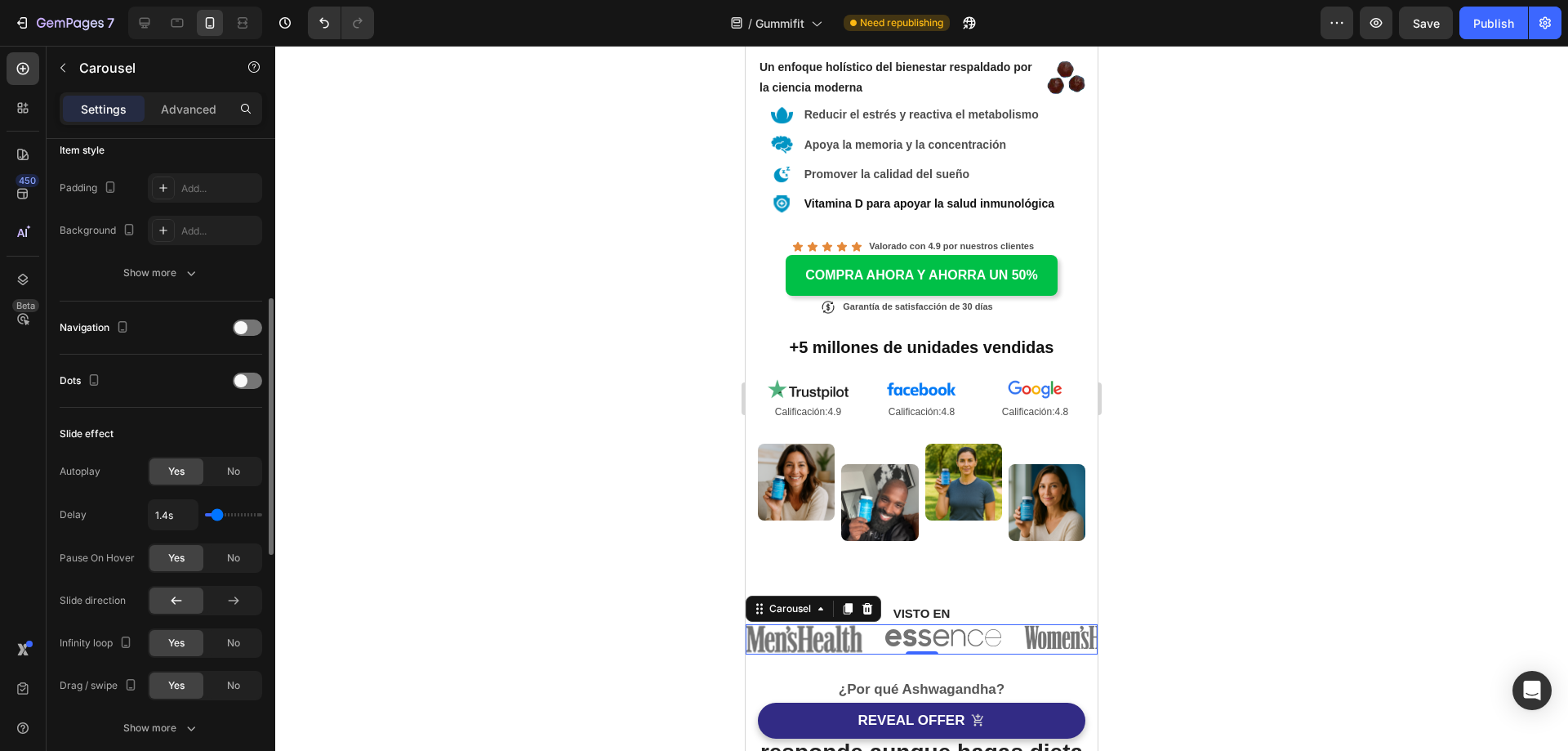
click at [218, 514] on input "range" at bounding box center [233, 515] width 57 height 3
type input "1.7s"
type input "1.7"
click at [222, 516] on input "range" at bounding box center [233, 515] width 57 height 3
type input "1.8s"
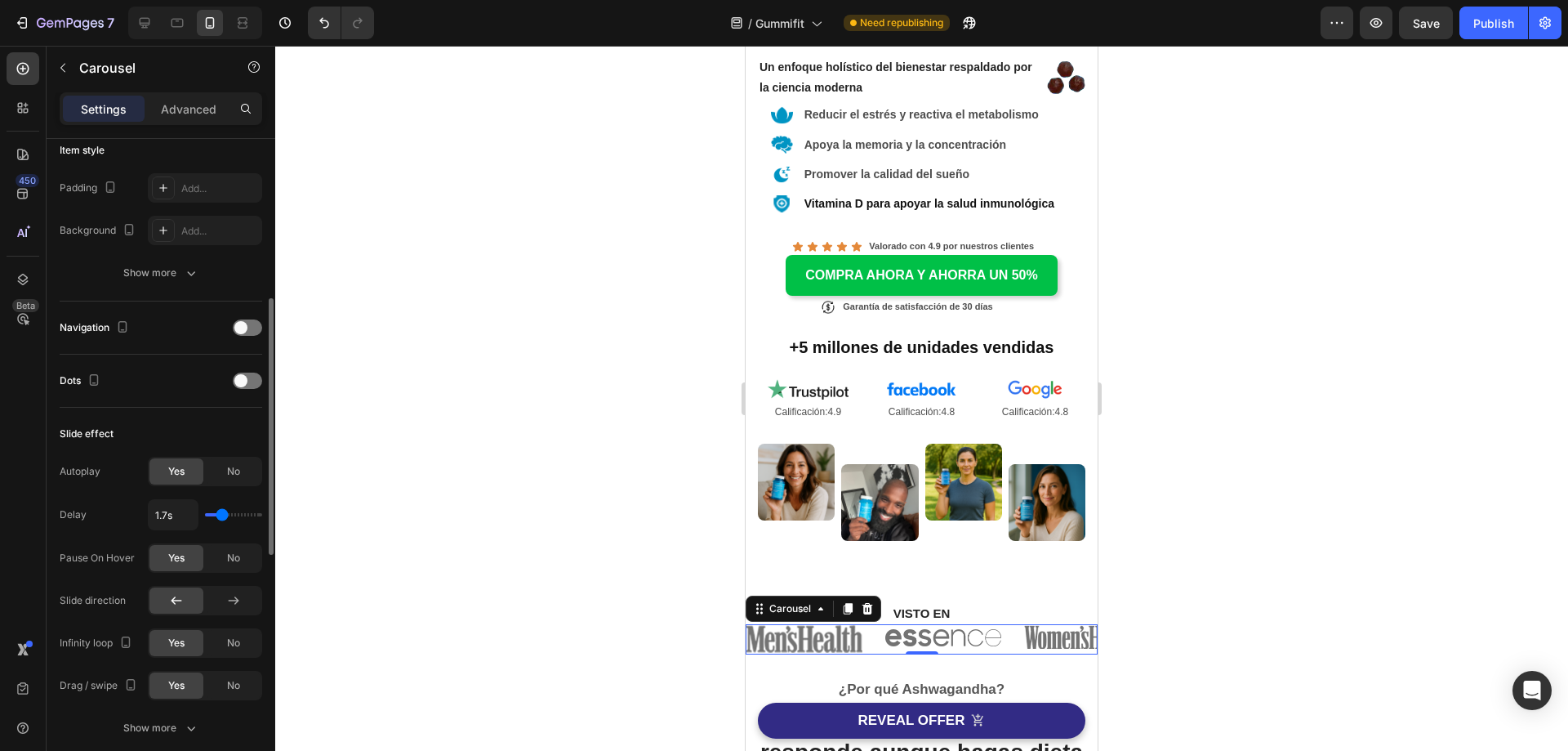
type input "1.8"
type input "1.9s"
type input "1.9"
type input "2s"
type input "2"
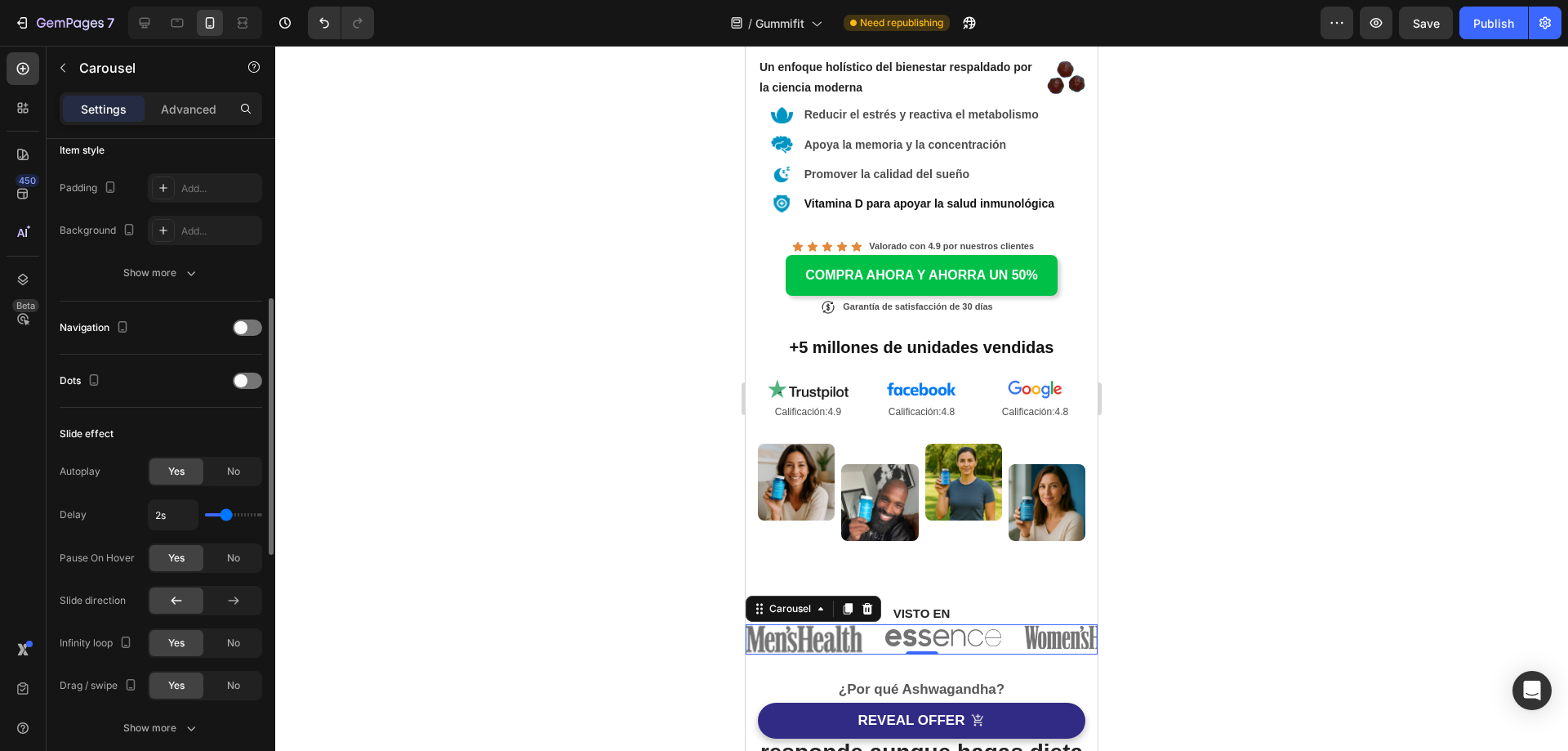
type input "2.1s"
type input "2.1"
click at [227, 516] on input "range" at bounding box center [233, 515] width 57 height 3
type input "2s"
type input "2"
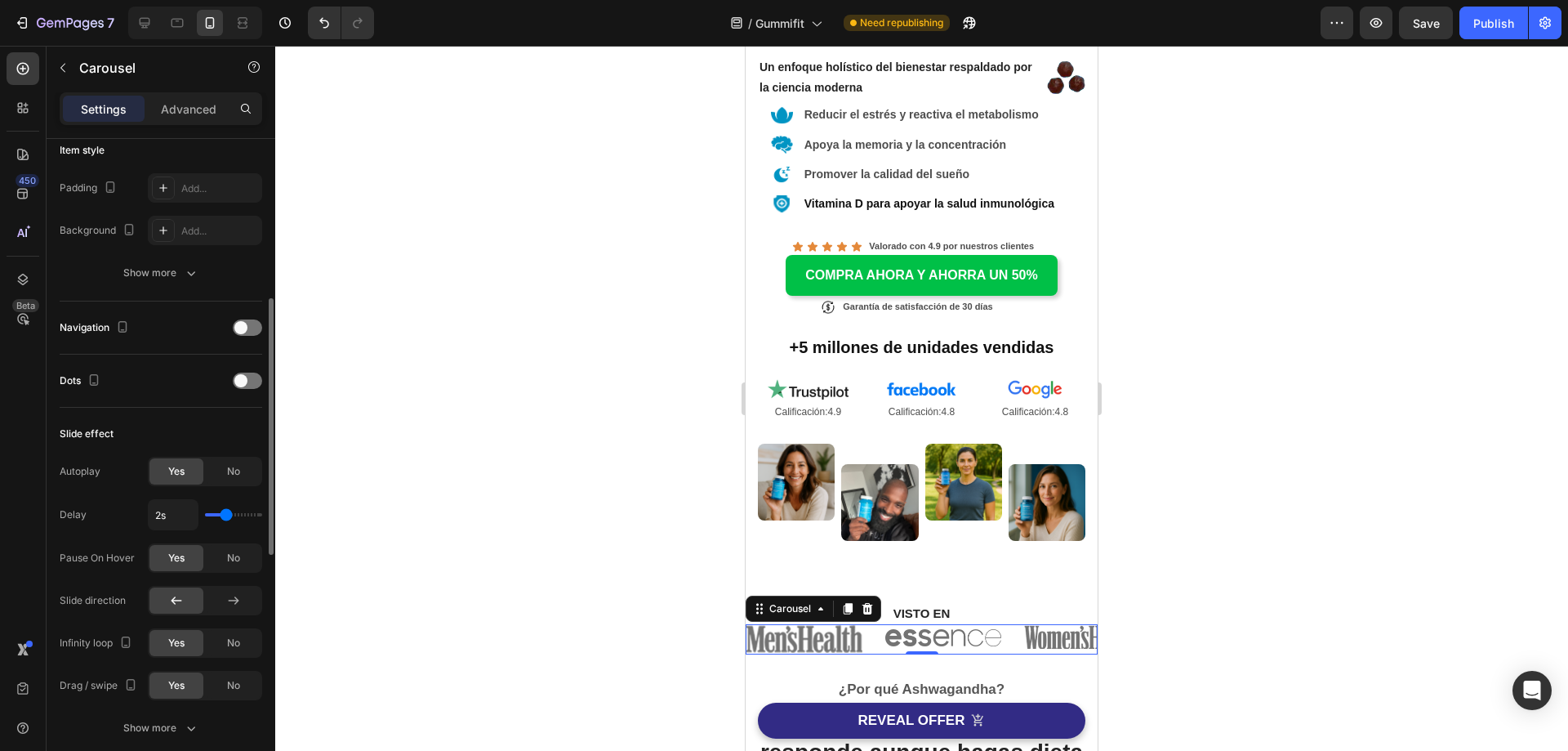
type input "1.9s"
type input "1.9"
click at [226, 516] on input "range" at bounding box center [233, 515] width 57 height 3
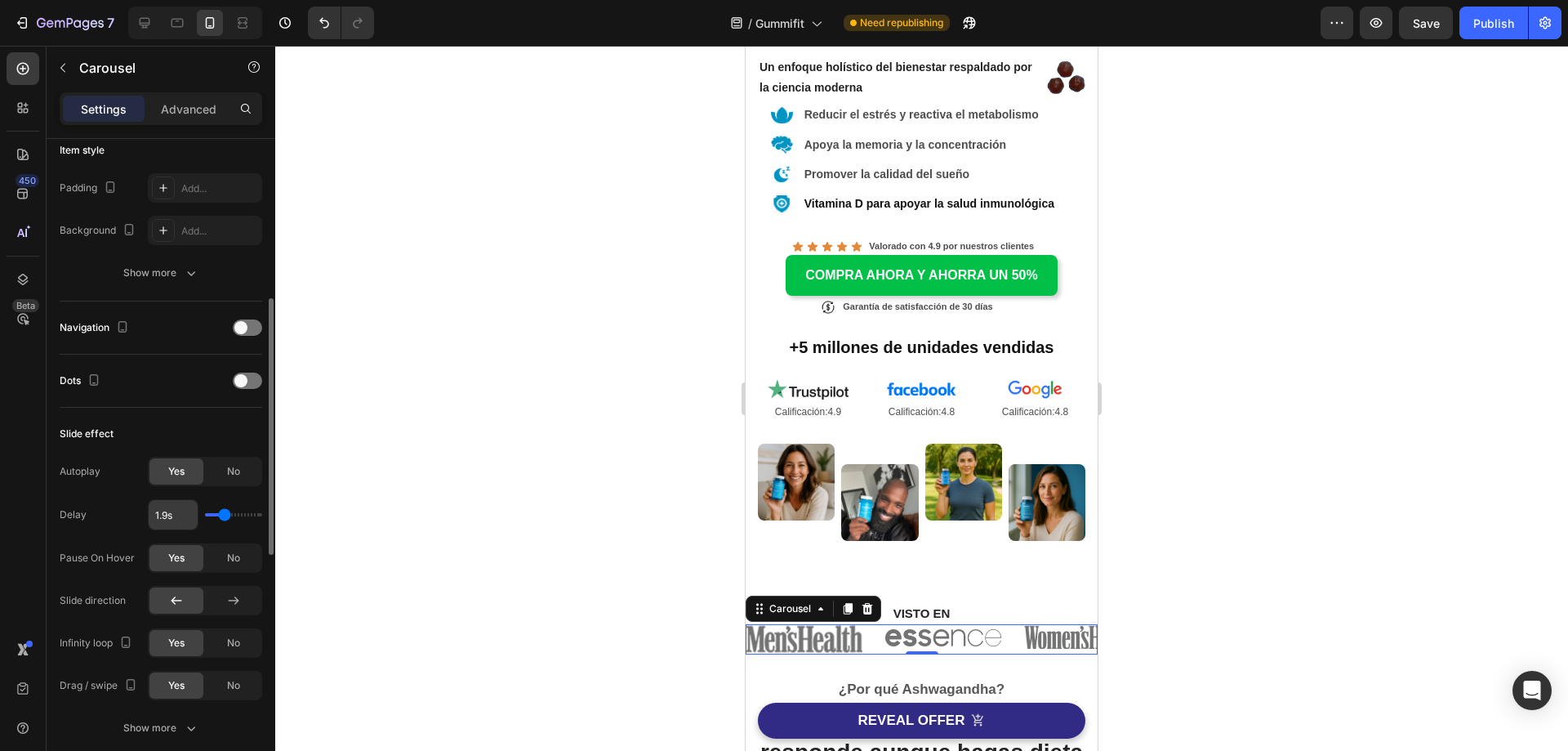
click at [178, 513] on input "1.9s" at bounding box center [174, 514] width 49 height 30
type input "2s"
type input "2"
type input "2s"
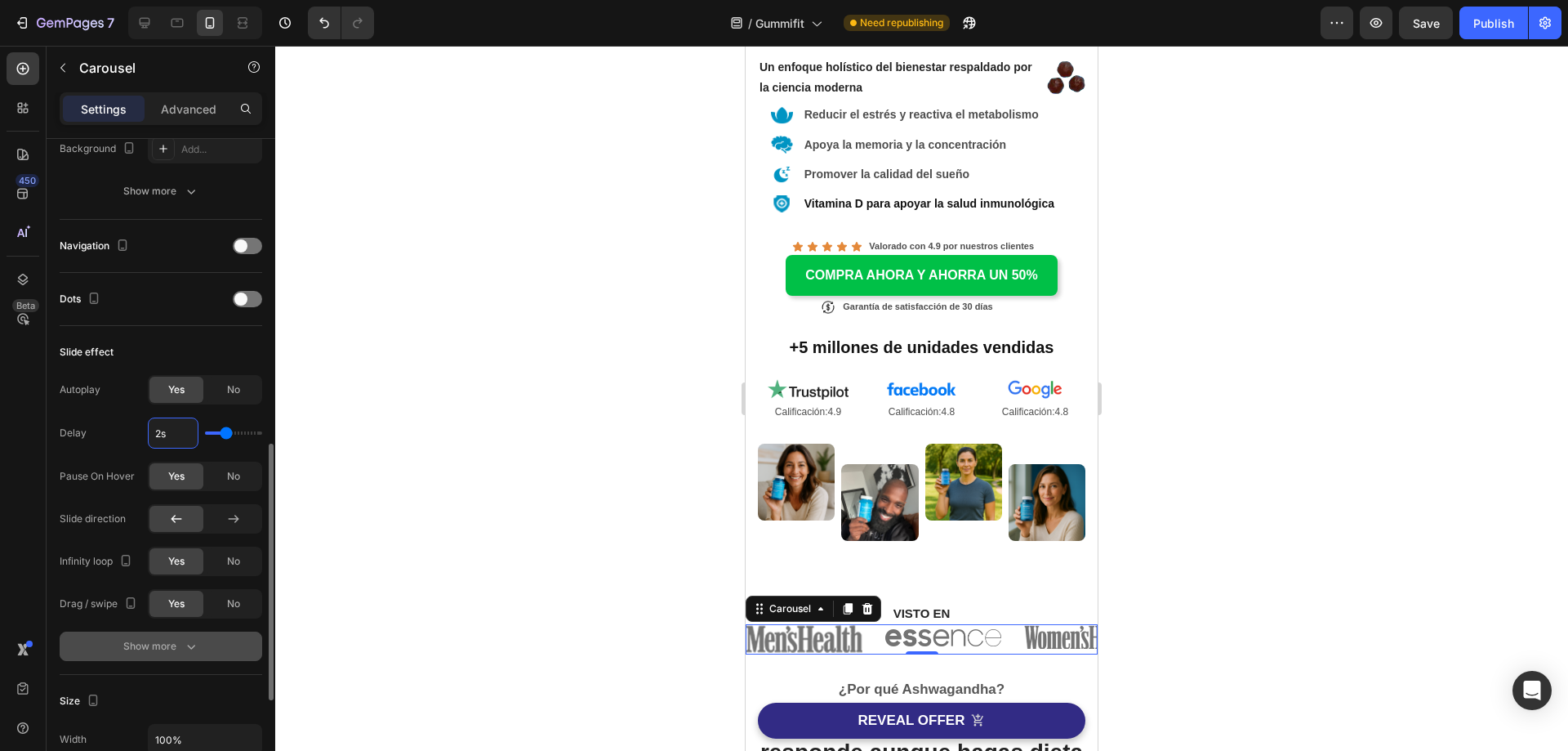
scroll to position [572, 0]
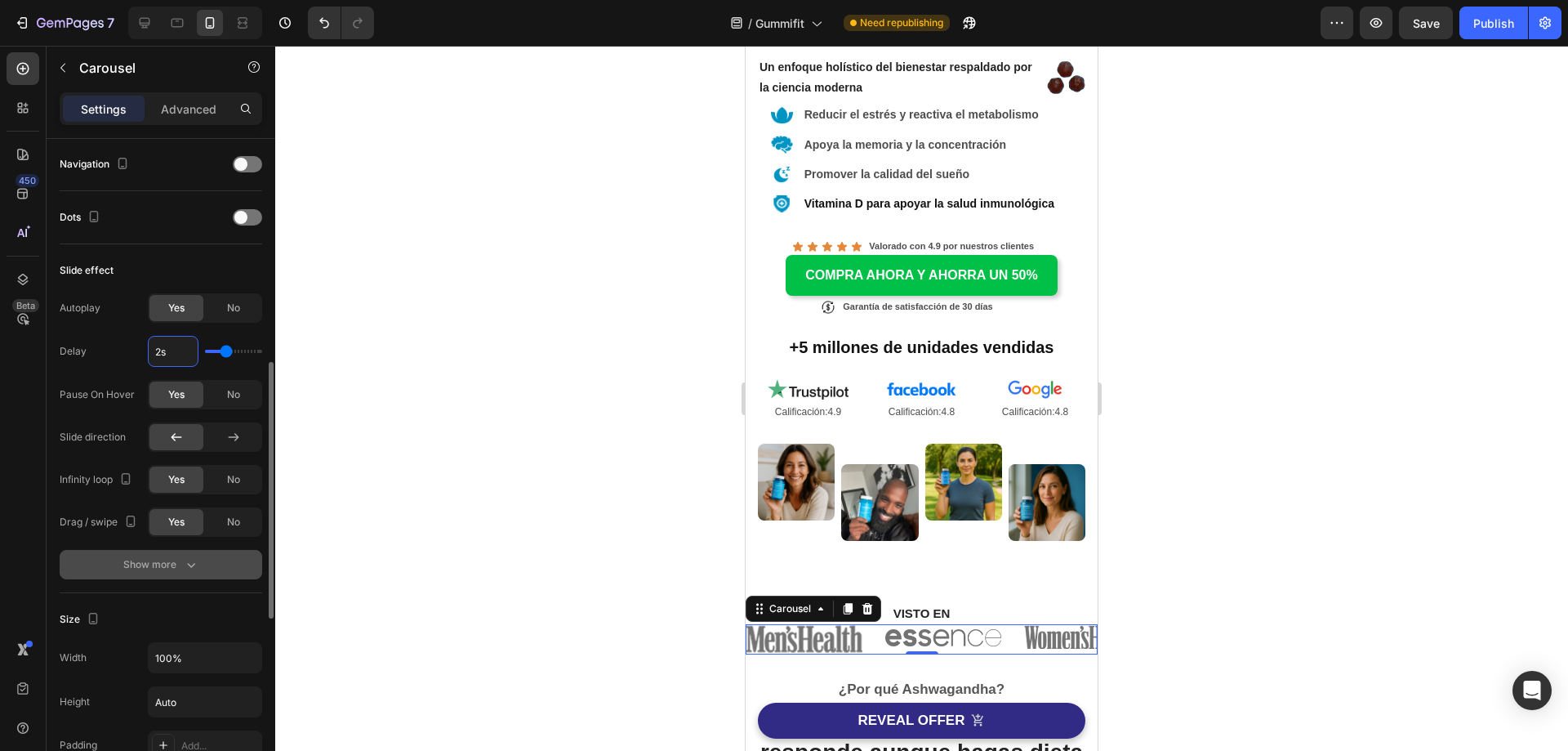
click at [173, 570] on div "Show more" at bounding box center [161, 564] width 76 height 16
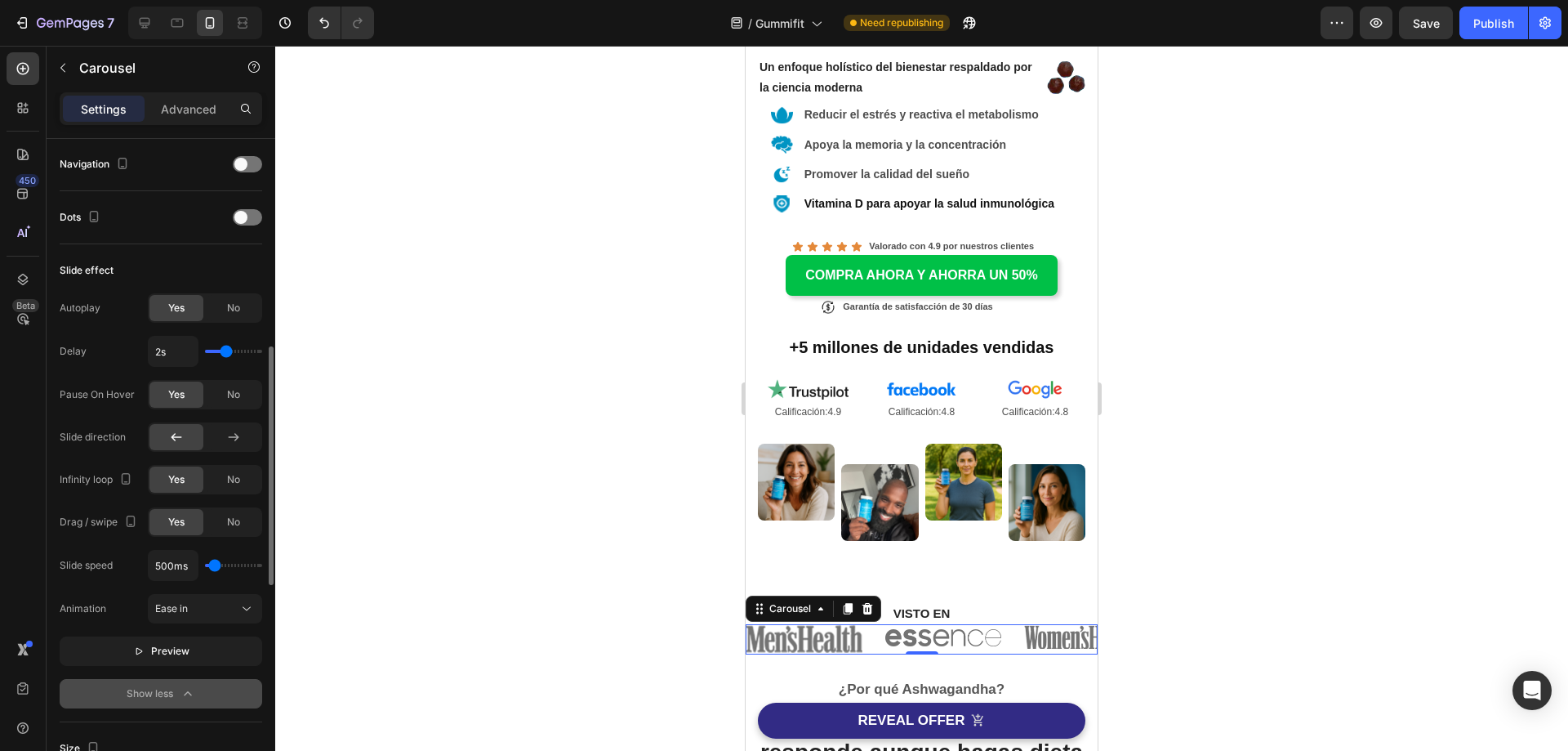
scroll to position [654, 0]
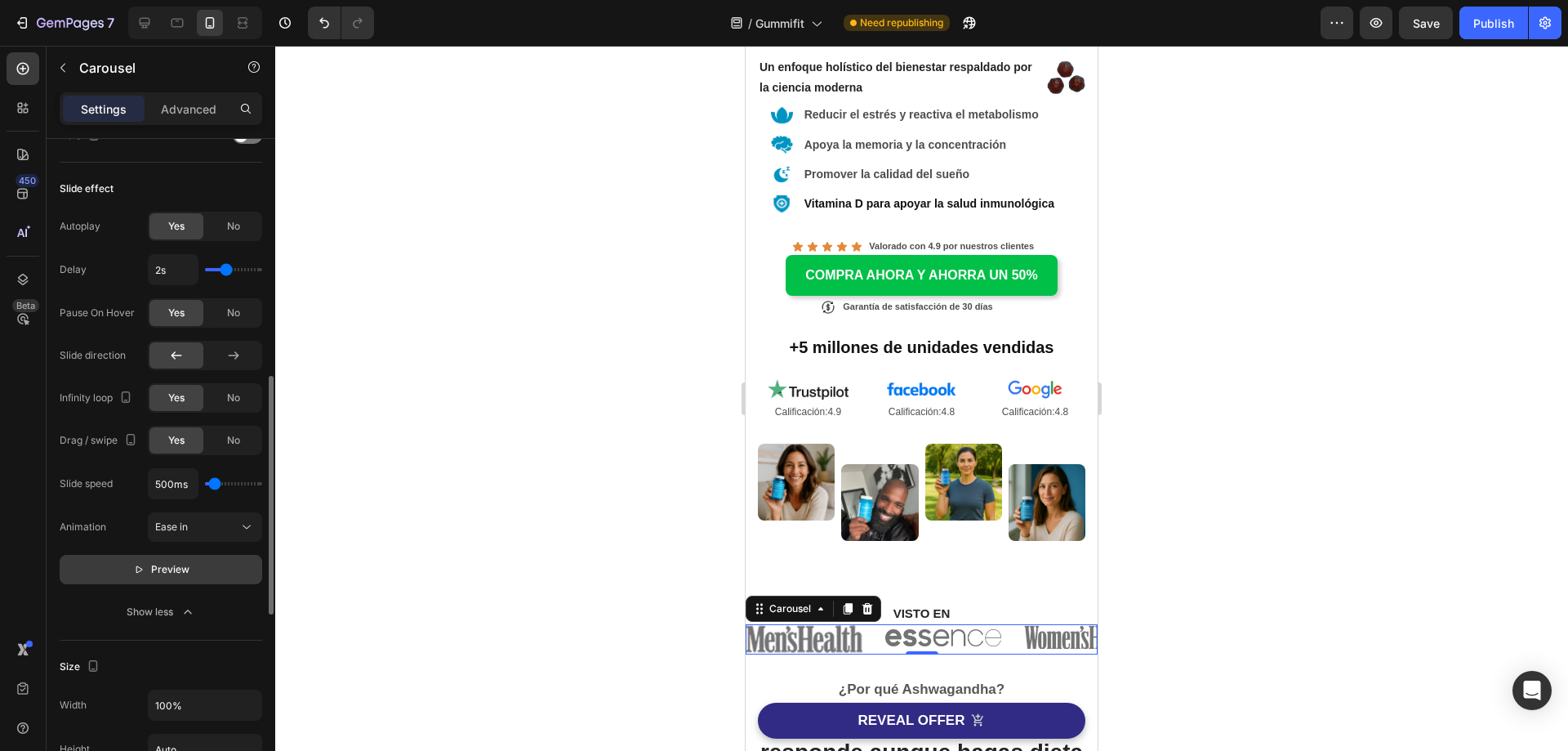
click at [149, 566] on p "Preview" at bounding box center [161, 569] width 56 height 16
click at [451, 603] on div at bounding box center [921, 398] width 1293 height 705
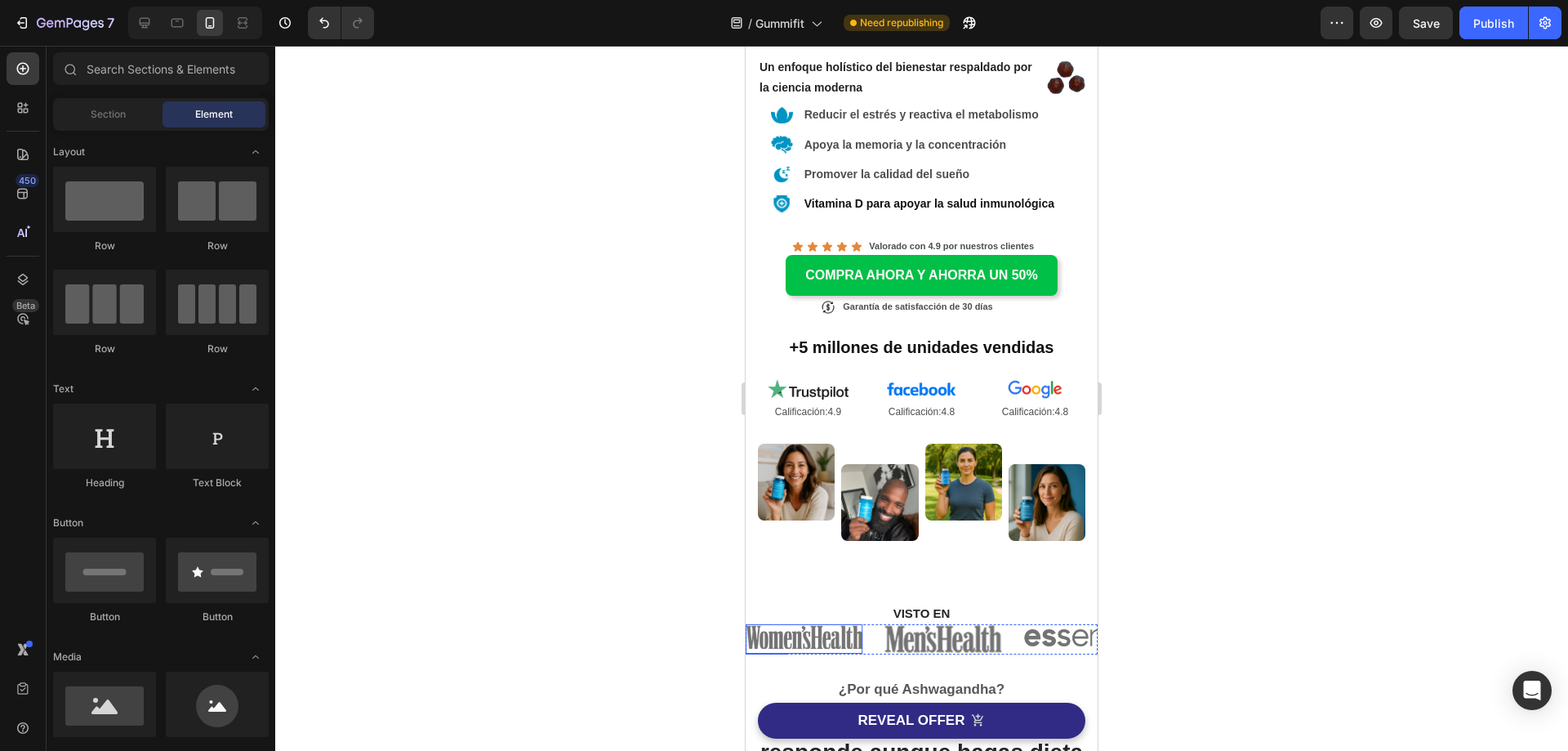
click at [826, 624] on img at bounding box center [804, 639] width 117 height 30
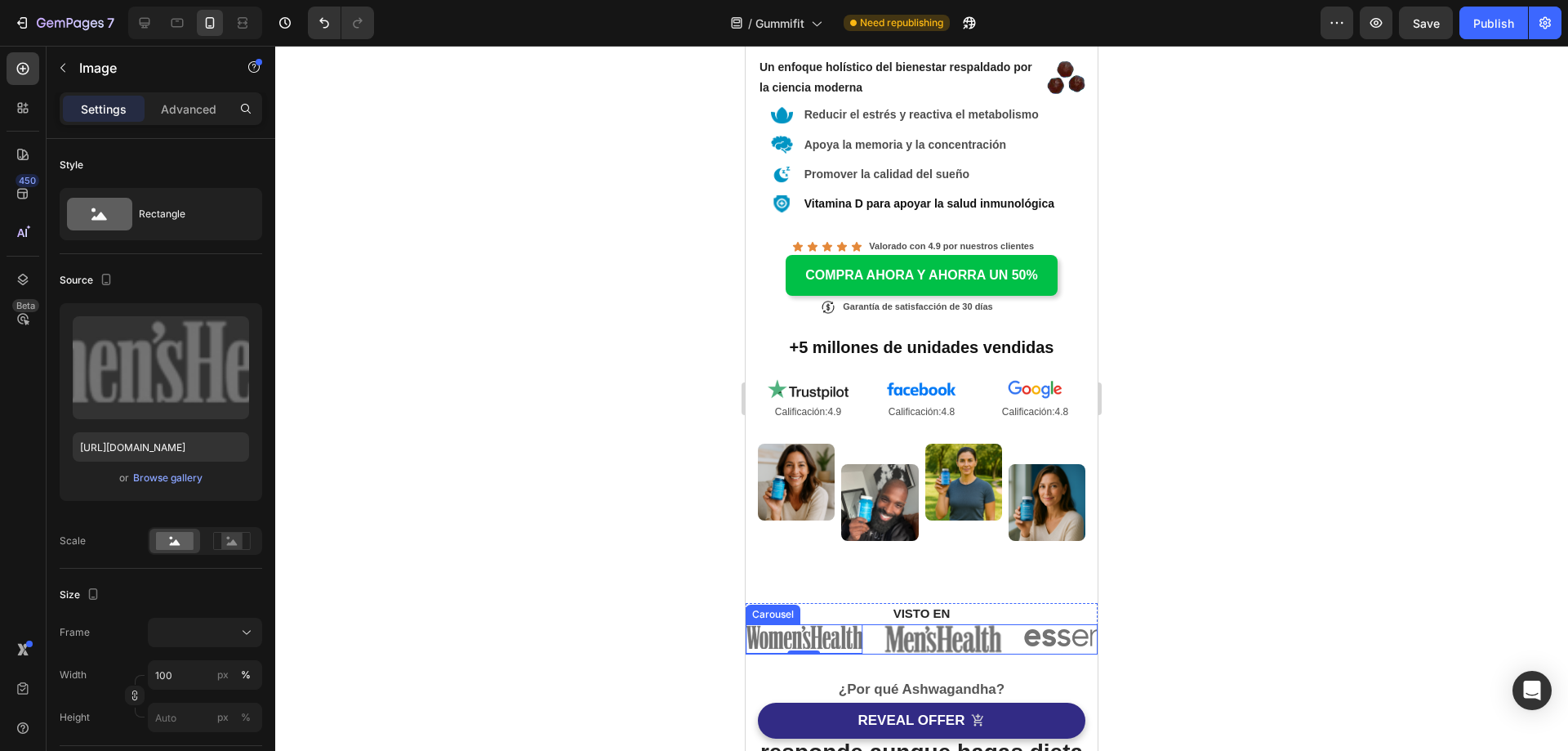
click at [878, 624] on div "Image Image Image 0" at bounding box center [922, 639] width 352 height 31
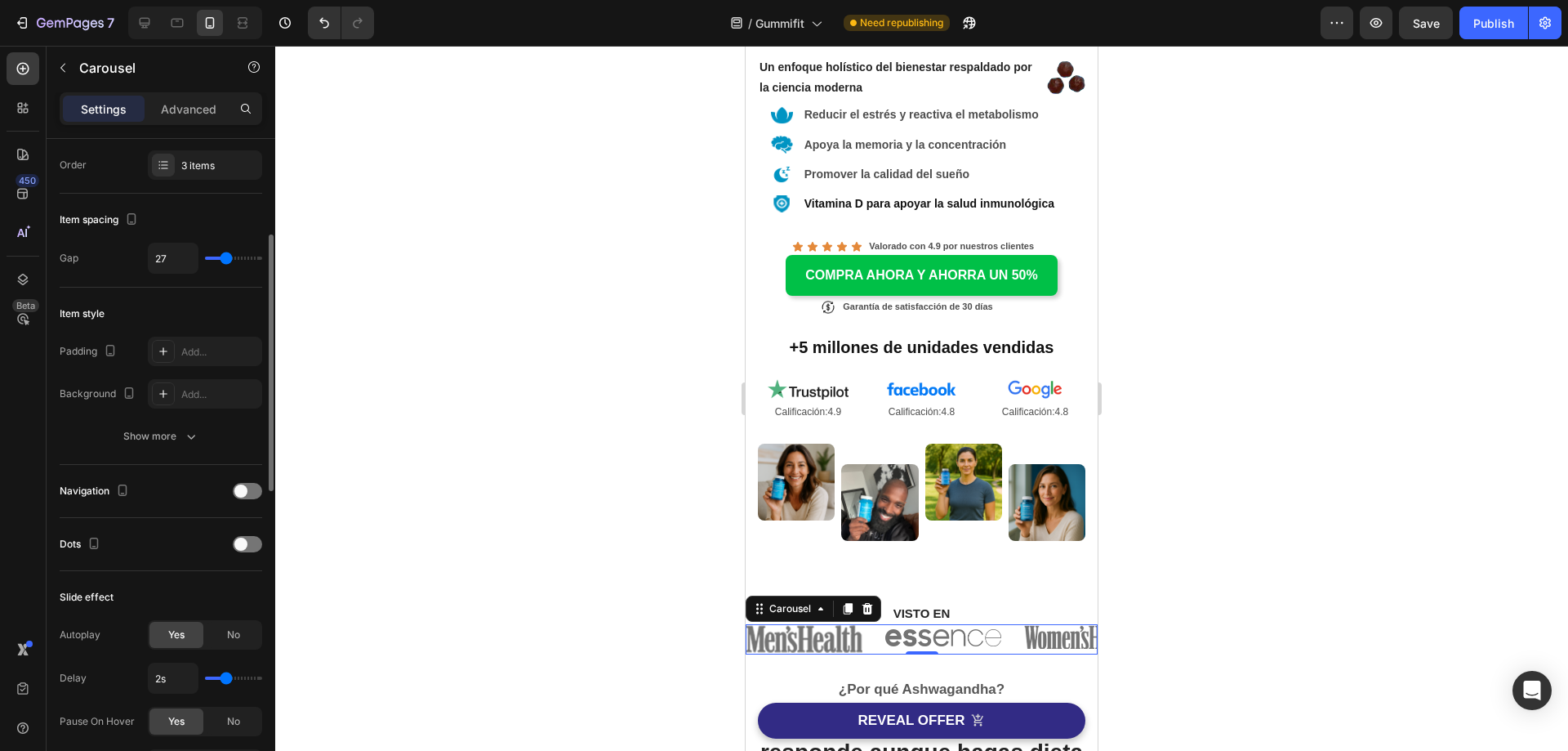
scroll to position [327, 0]
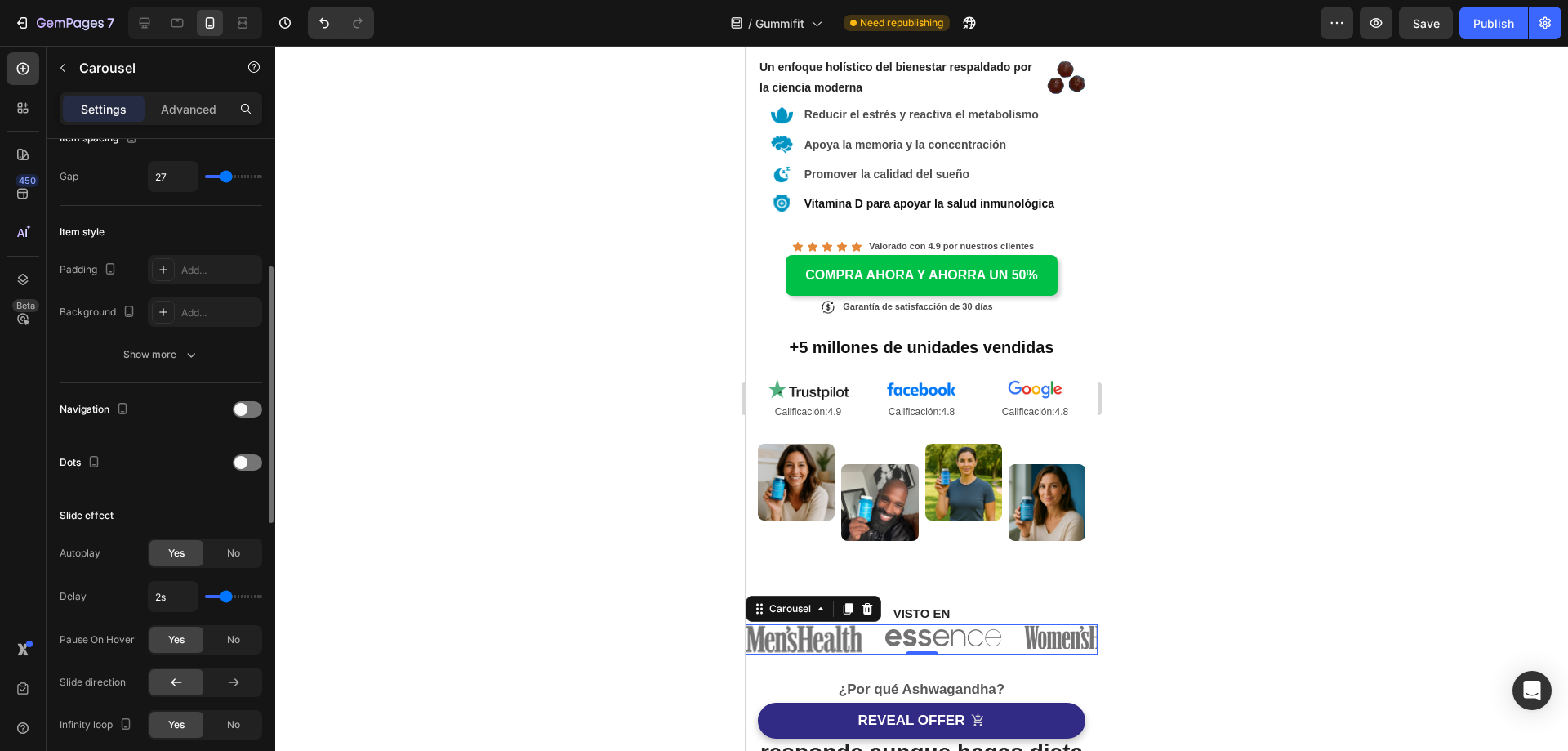
type input "1.7s"
type input "1.7"
type input "1.6s"
type input "1.6"
type input "1.5s"
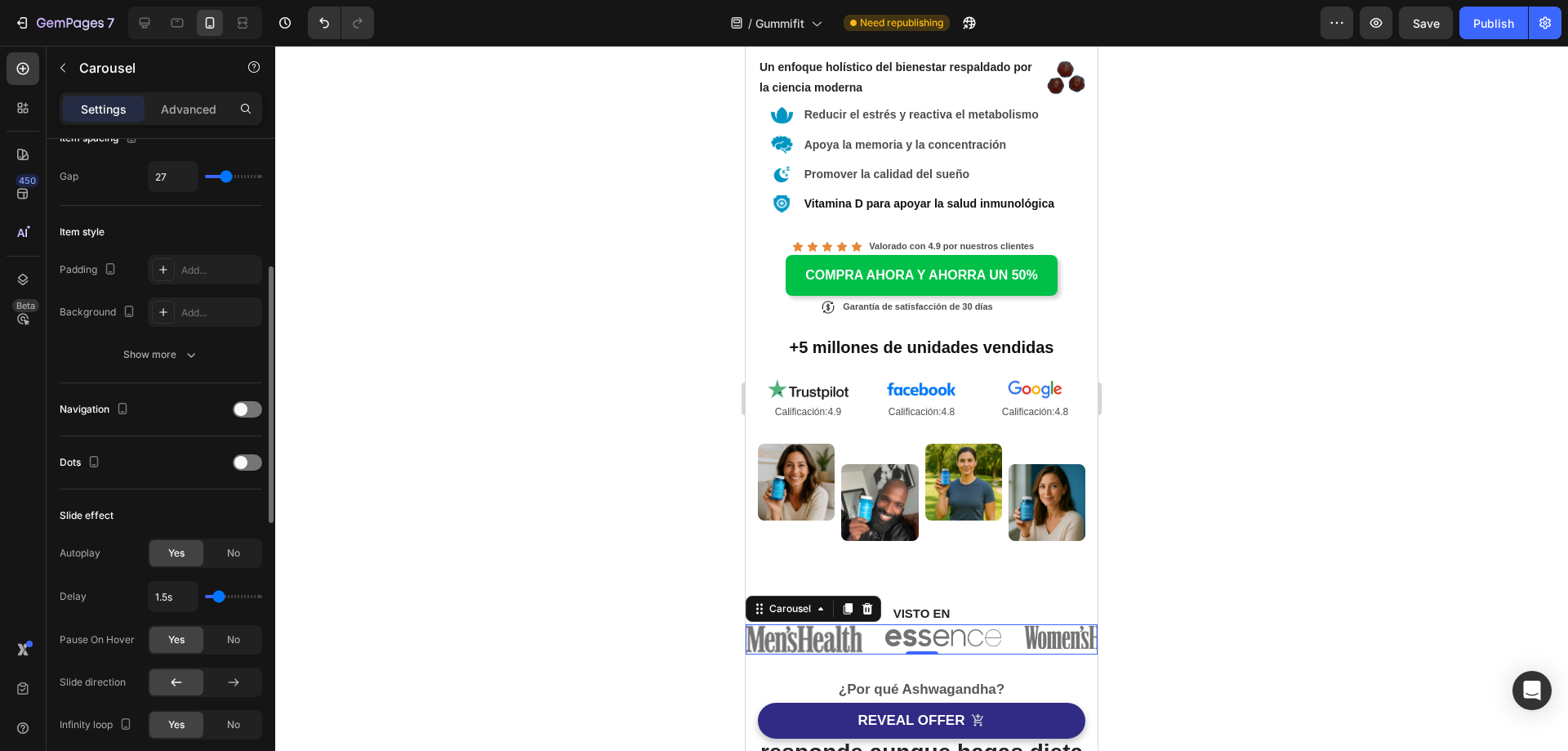
type input "1.5"
click at [219, 598] on input "range" at bounding box center [233, 597] width 57 height 3
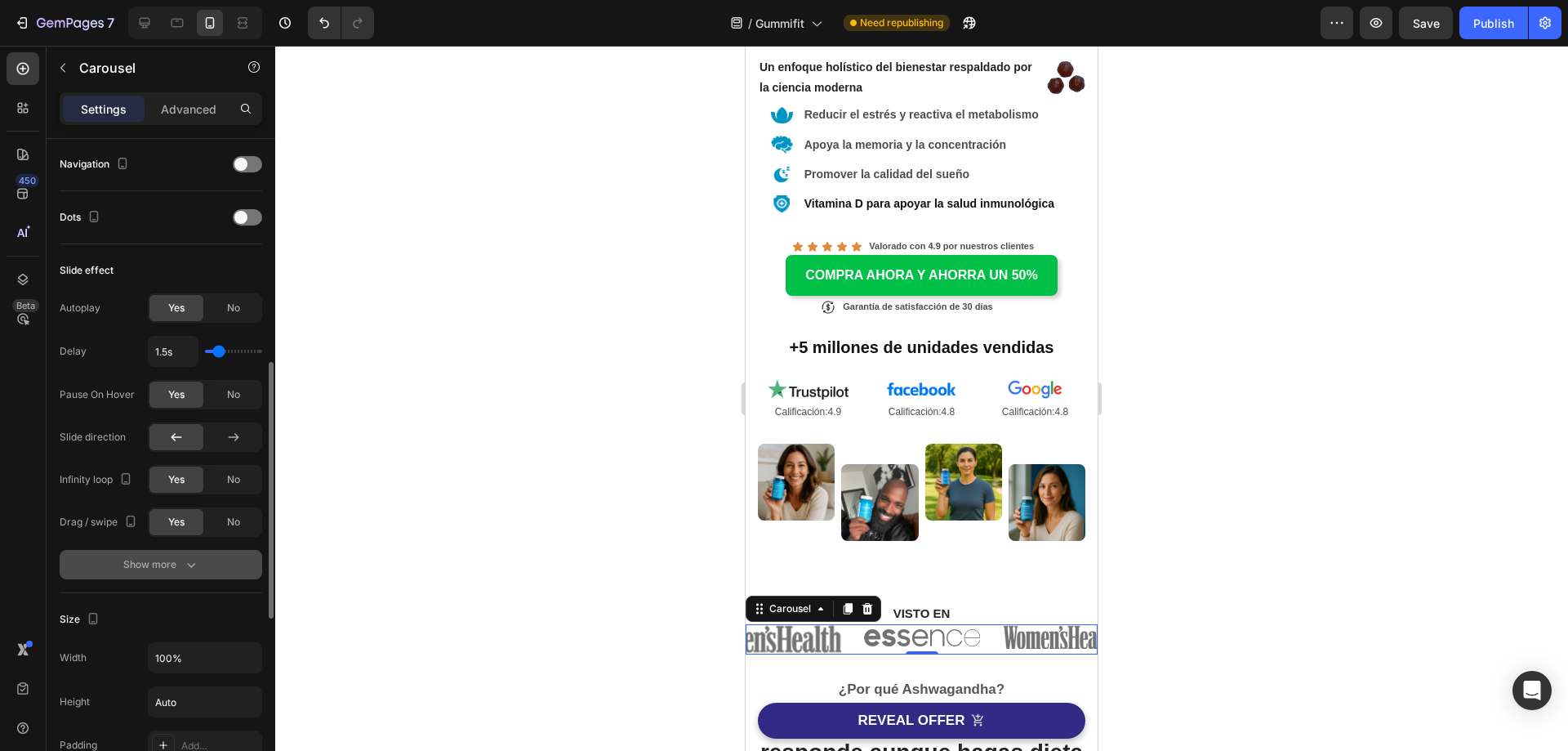
click at [169, 569] on div "Show more" at bounding box center [161, 564] width 76 height 16
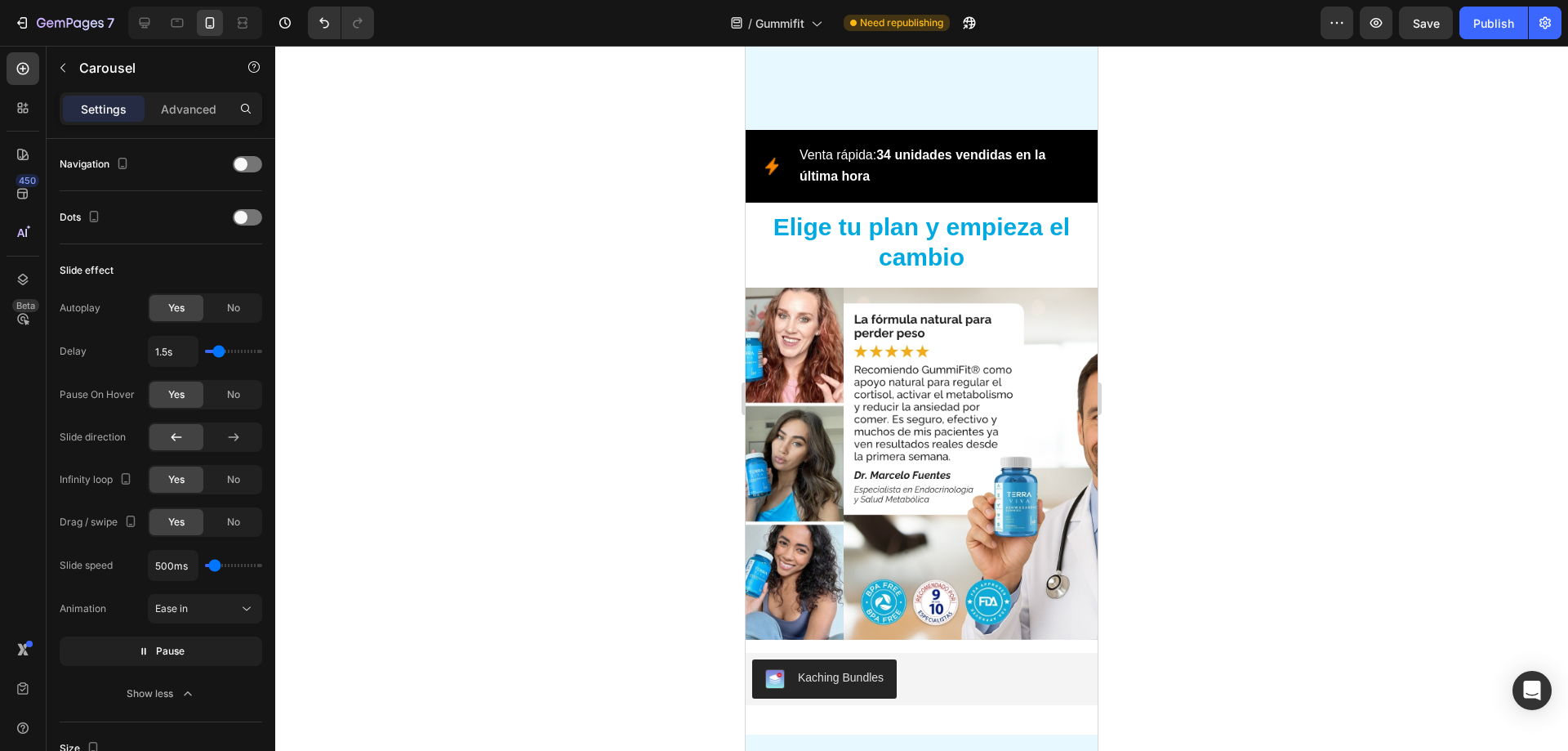
scroll to position [9041, 0]
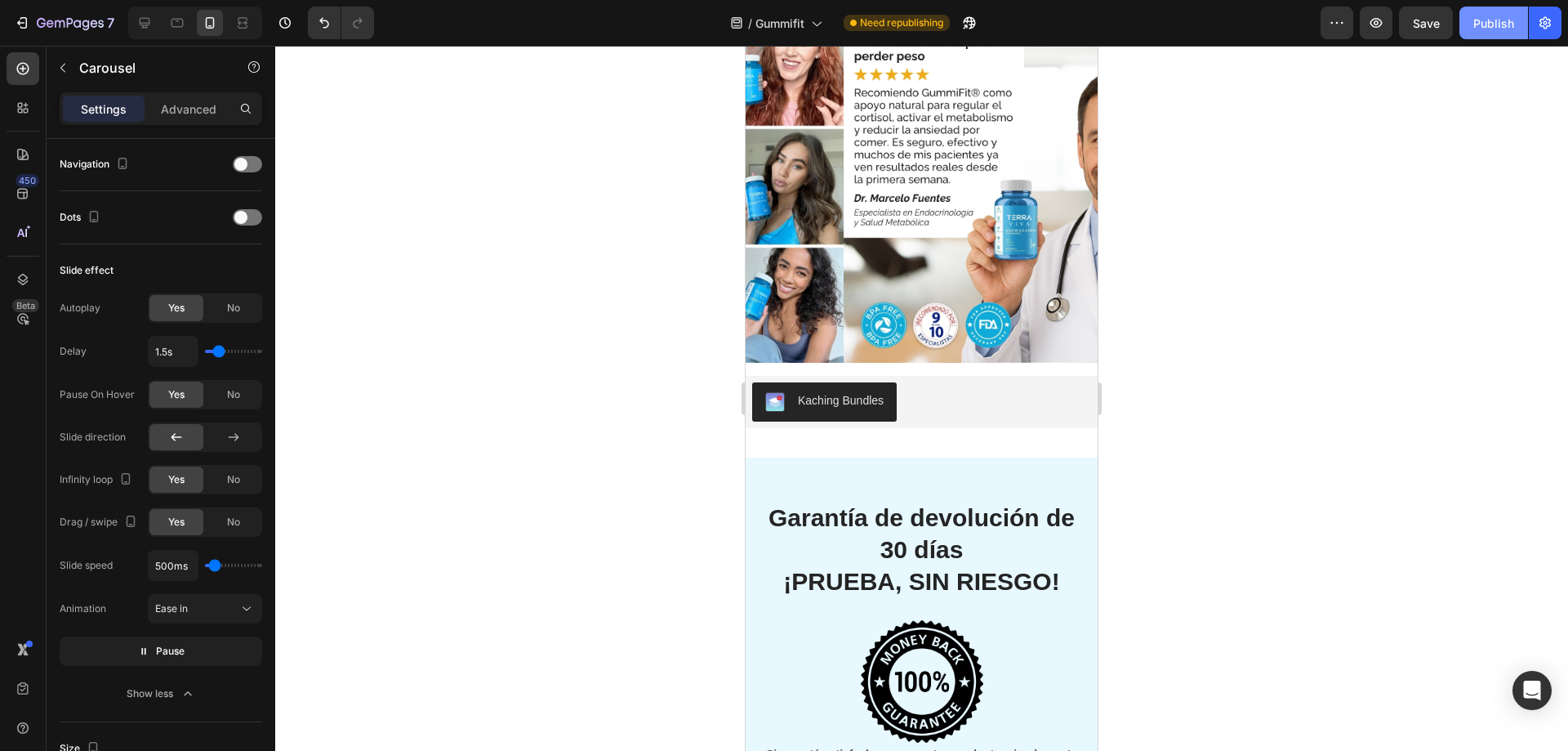
click at [1502, 28] on div "Publish" at bounding box center [1494, 23] width 41 height 17
click at [1502, 29] on div "Publish" at bounding box center [1494, 23] width 41 height 17
